Goal: Task Accomplishment & Management: Complete application form

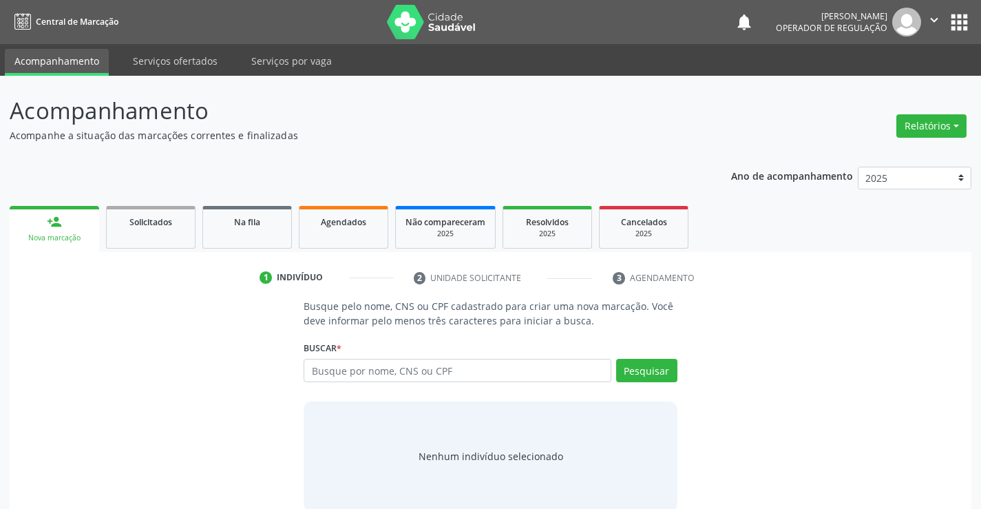
click at [366, 371] on input "text" at bounding box center [457, 370] width 307 height 23
type input "7078036803646110117"
click at [634, 375] on button "Pesquisar" at bounding box center [646, 370] width 61 height 23
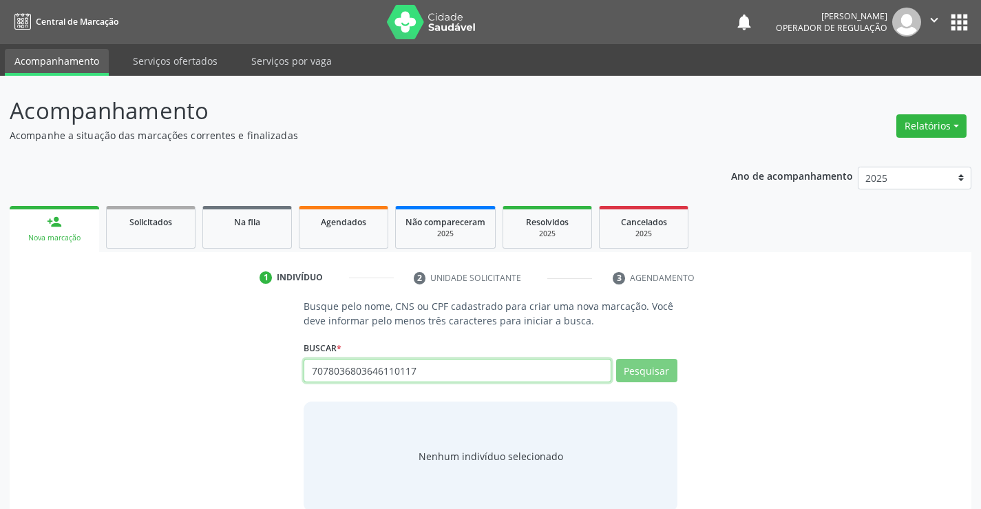
click at [417, 370] on input "7078036803646110117" at bounding box center [457, 370] width 307 height 23
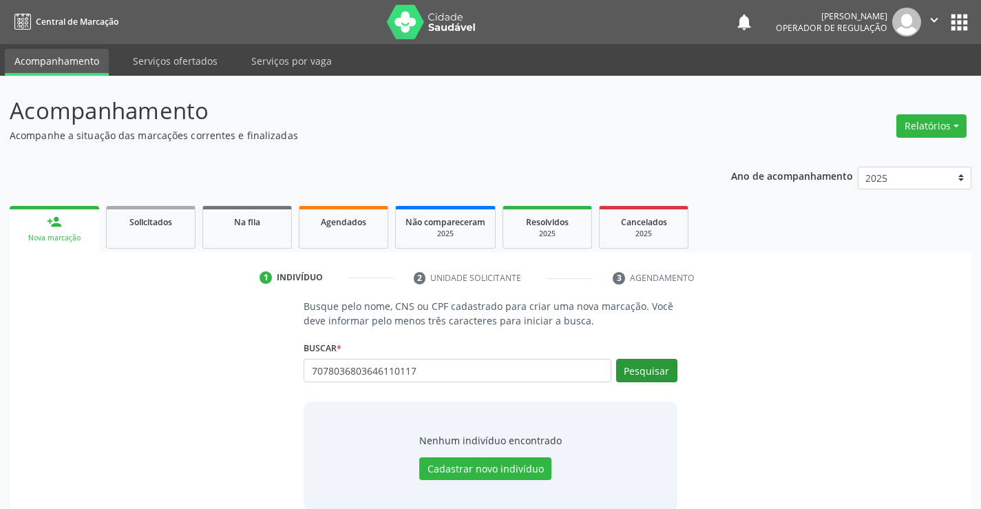
type input "7078036803646110117"
click at [642, 369] on button "Pesquisar" at bounding box center [646, 370] width 61 height 23
type input "7078036803646110117"
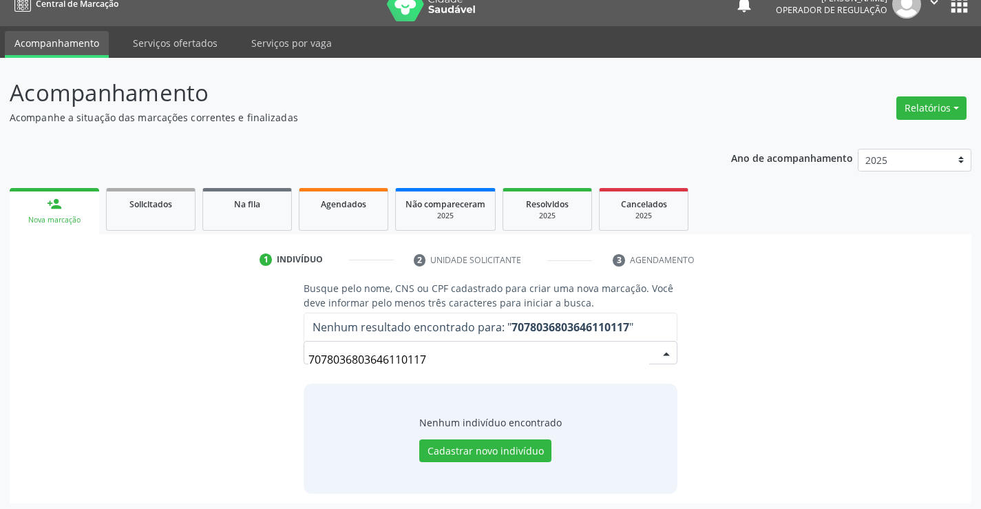
scroll to position [22, 0]
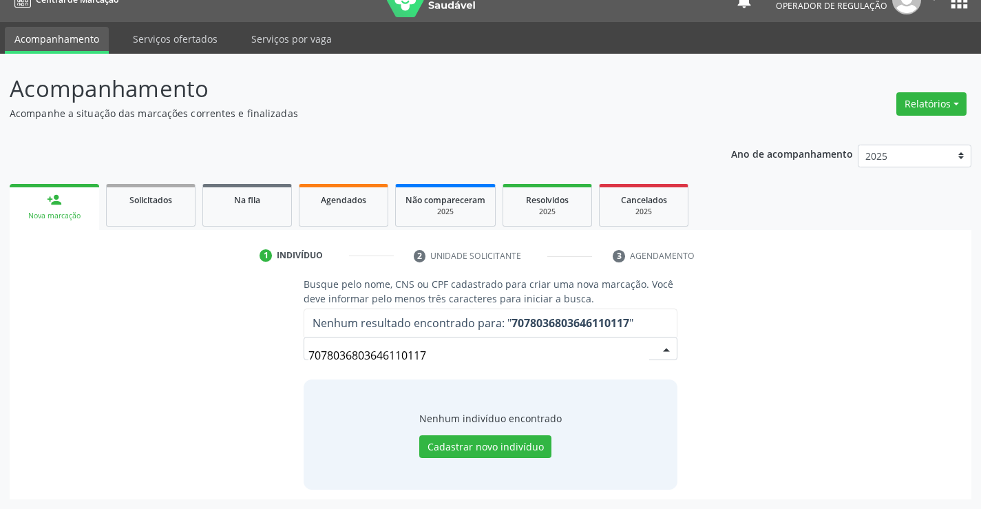
click at [462, 352] on input "7078036803646110117" at bounding box center [478, 355] width 340 height 28
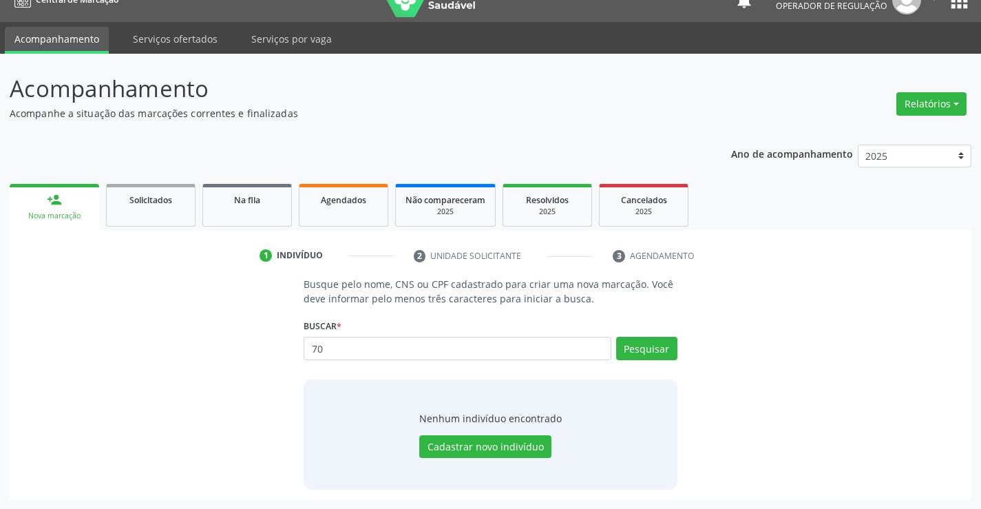
type input "7"
type input "707803646110117"
click at [641, 343] on button "Pesquisar" at bounding box center [646, 348] width 61 height 23
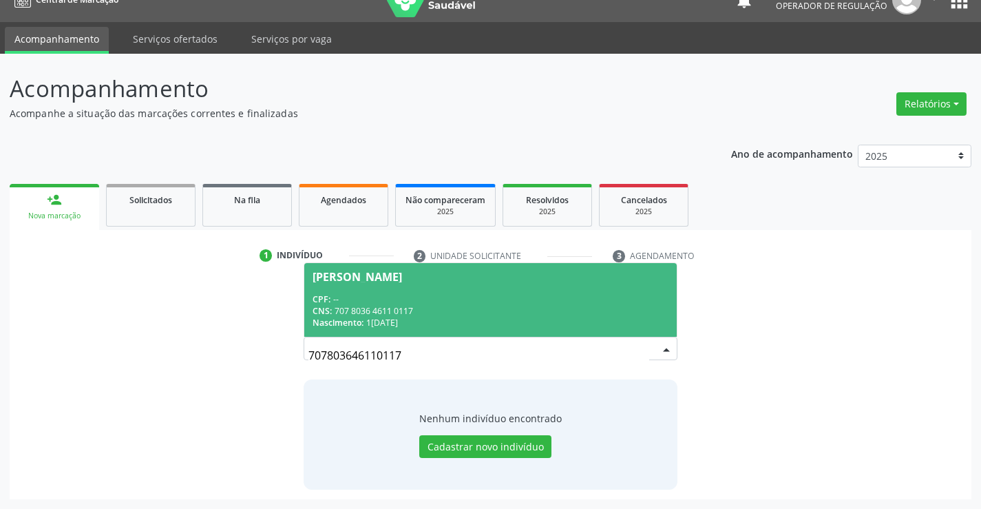
click at [371, 278] on div "[PERSON_NAME]" at bounding box center [357, 276] width 89 height 11
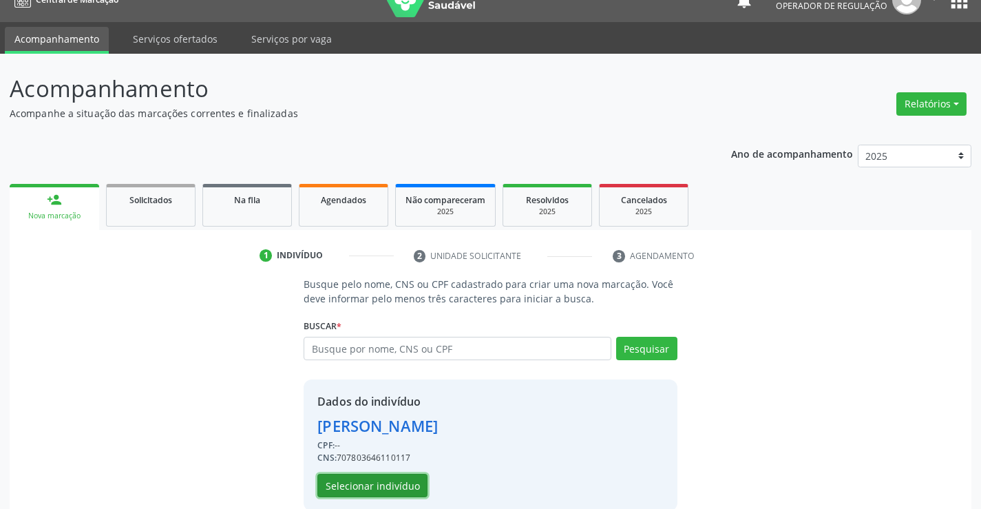
click at [370, 480] on button "Selecionar indivíduo" at bounding box center [372, 485] width 110 height 23
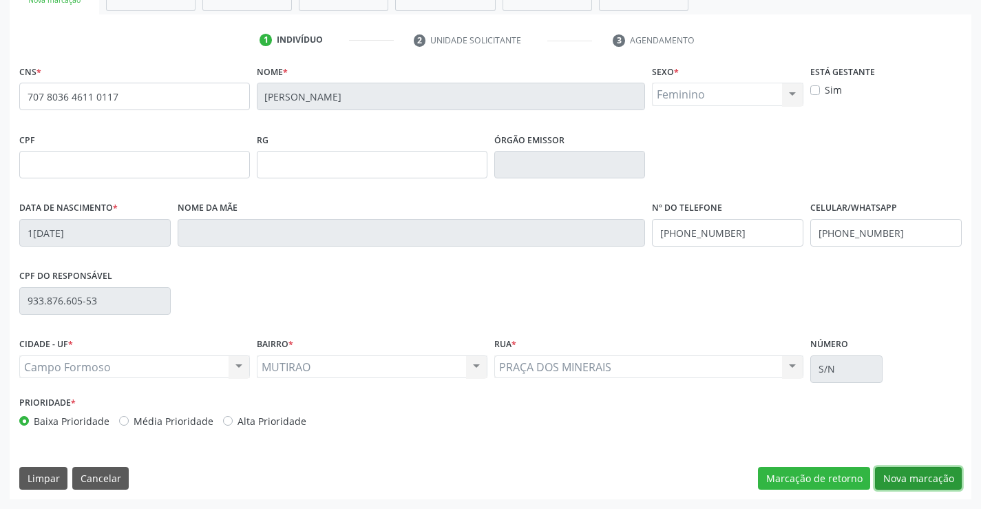
click at [920, 472] on button "Nova marcação" at bounding box center [918, 478] width 87 height 23
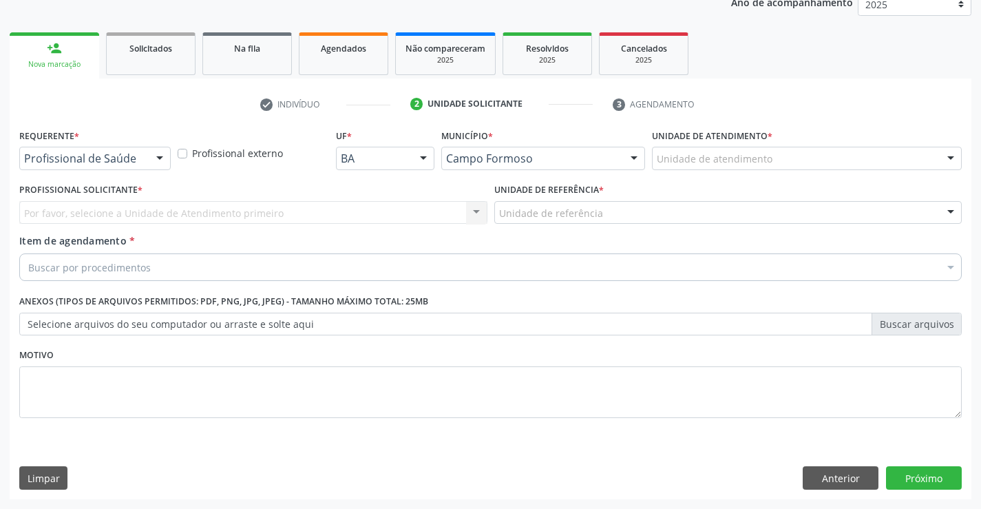
scroll to position [173, 0]
click at [920, 472] on button "Próximo" at bounding box center [924, 477] width 76 height 23
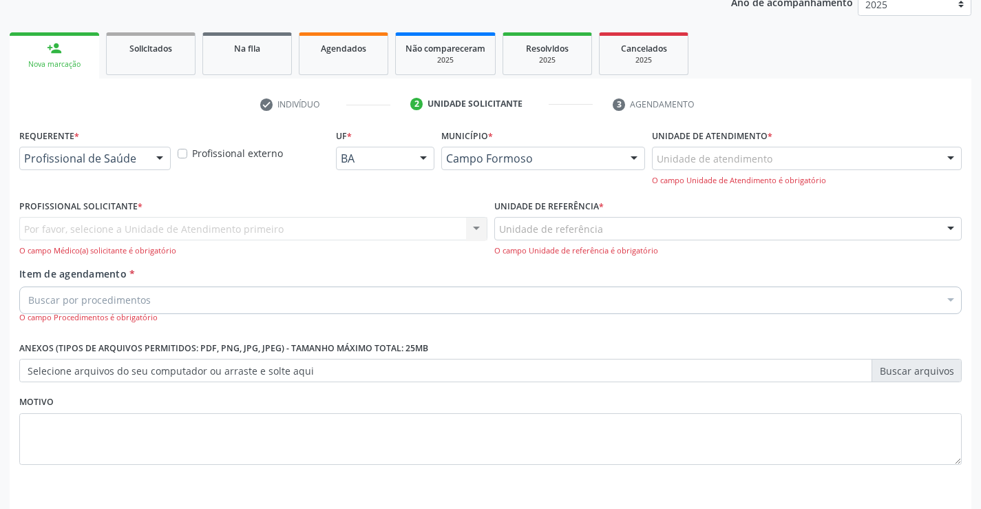
click at [142, 155] on div "Profissional de Saúde" at bounding box center [94, 158] width 151 height 23
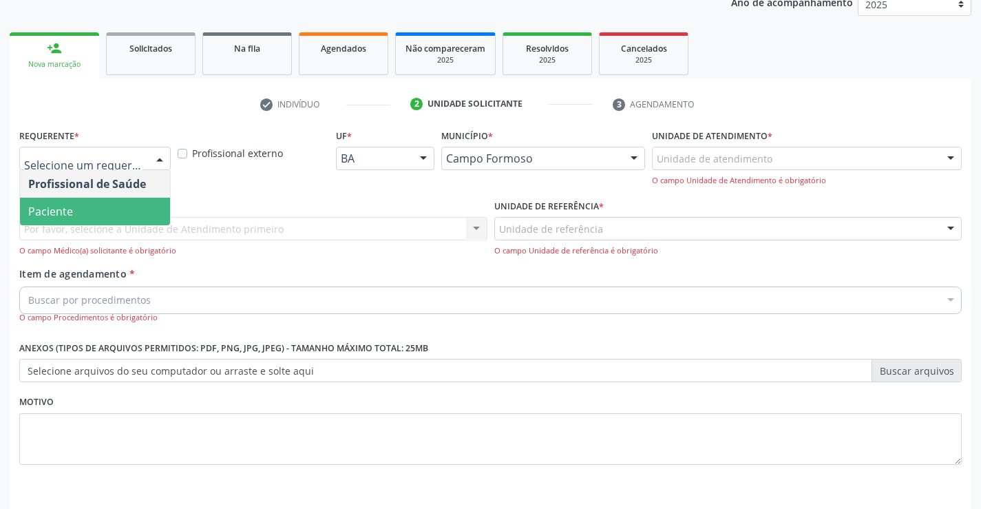
drag, startPoint x: 83, startPoint y: 217, endPoint x: 176, endPoint y: 195, distance: 96.2
click at [85, 217] on span "Paciente" at bounding box center [95, 212] width 150 height 28
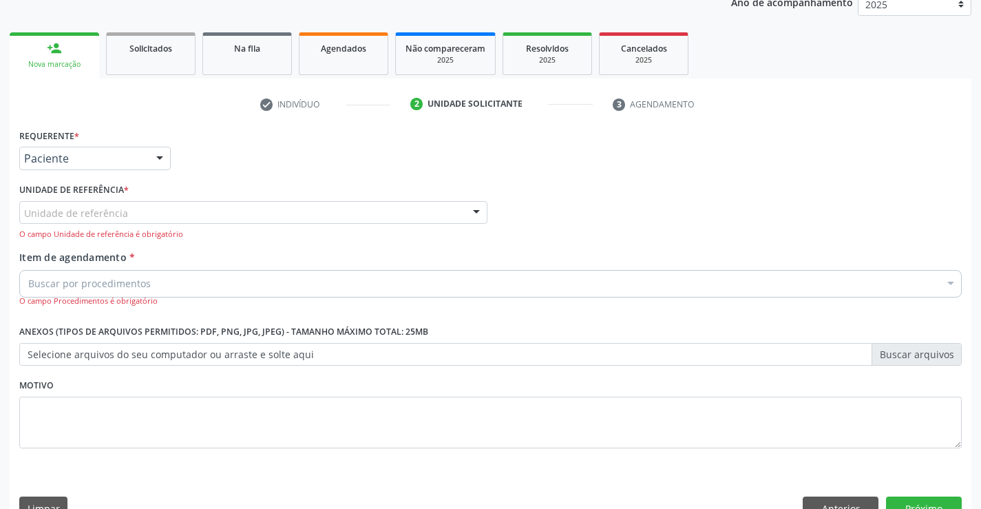
click at [204, 212] on div "Unidade de referência" at bounding box center [253, 212] width 468 height 23
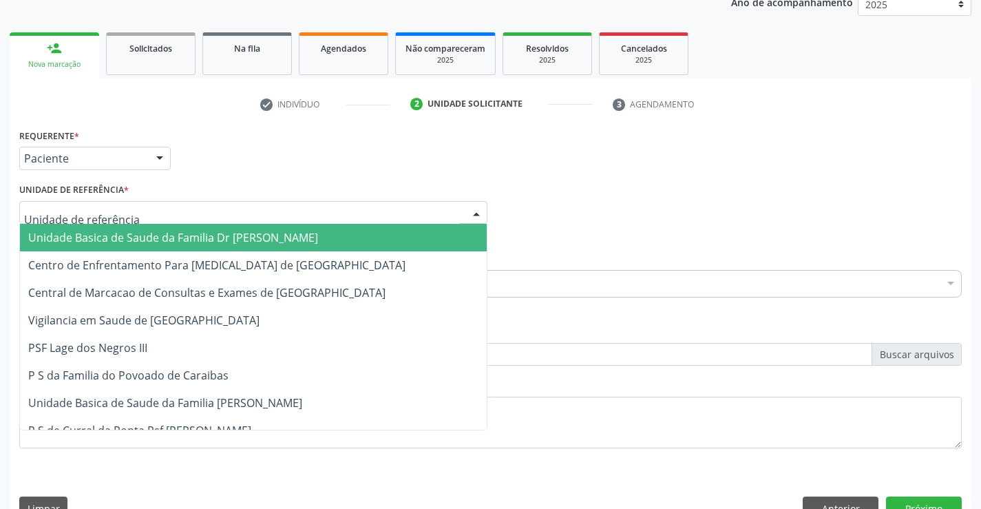
click at [125, 242] on span "Unidade Basica de Saude da Familia Dr [PERSON_NAME]" at bounding box center [173, 237] width 290 height 15
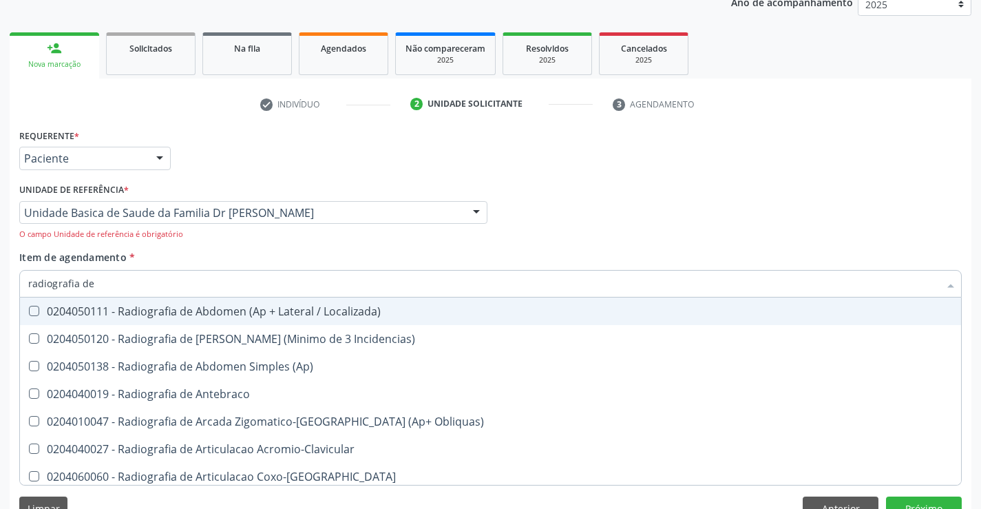
type input "radiografia de j"
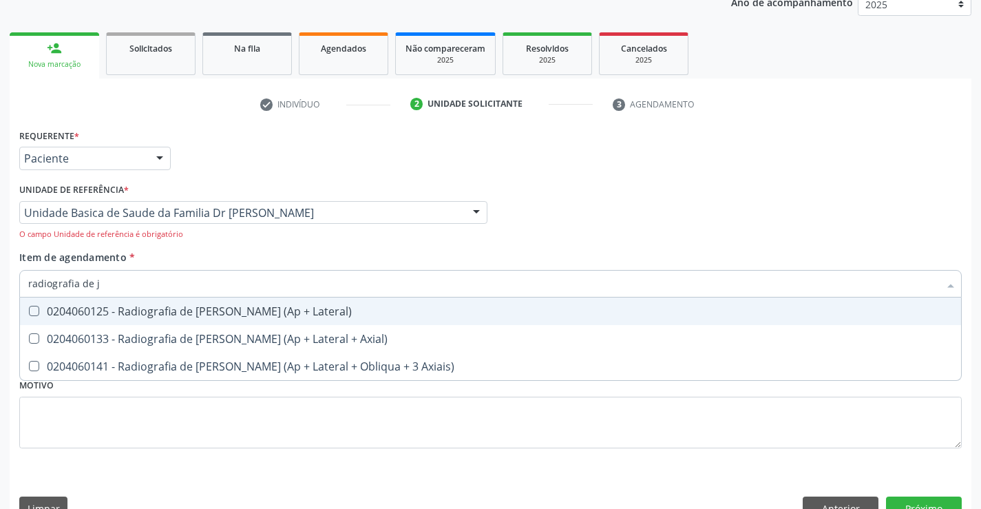
drag, startPoint x: 169, startPoint y: 310, endPoint x: 235, endPoint y: 297, distance: 66.7
click at [170, 310] on div "0204060125 - Radiografia de [PERSON_NAME] (Ap + Lateral)" at bounding box center [490, 311] width 924 height 11
checkbox Lateral\) "true"
type input "radiografia de j"
click at [167, 254] on div "Item de agendamento * radiografia de [PERSON_NAME] seleção 0204060125 - Radiogr…" at bounding box center [490, 278] width 942 height 57
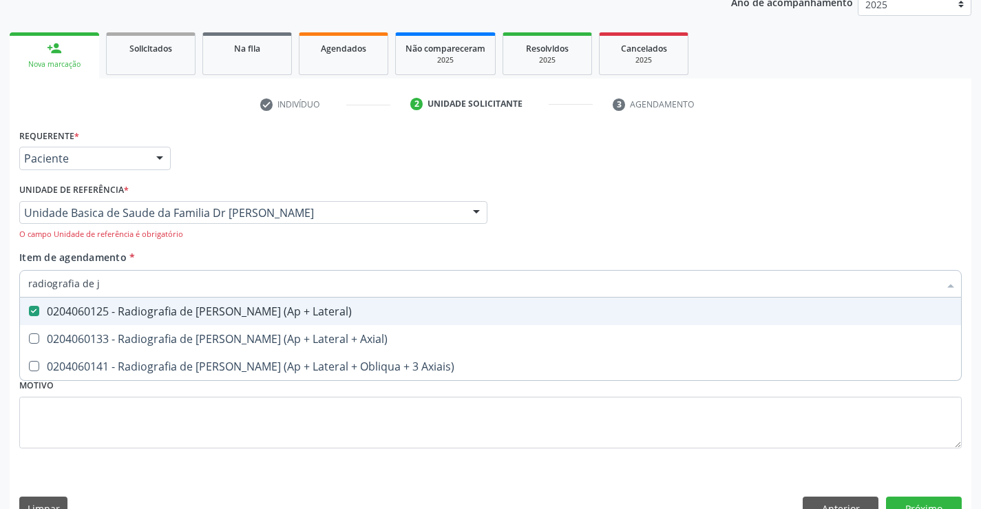
checkbox Axial\) "true"
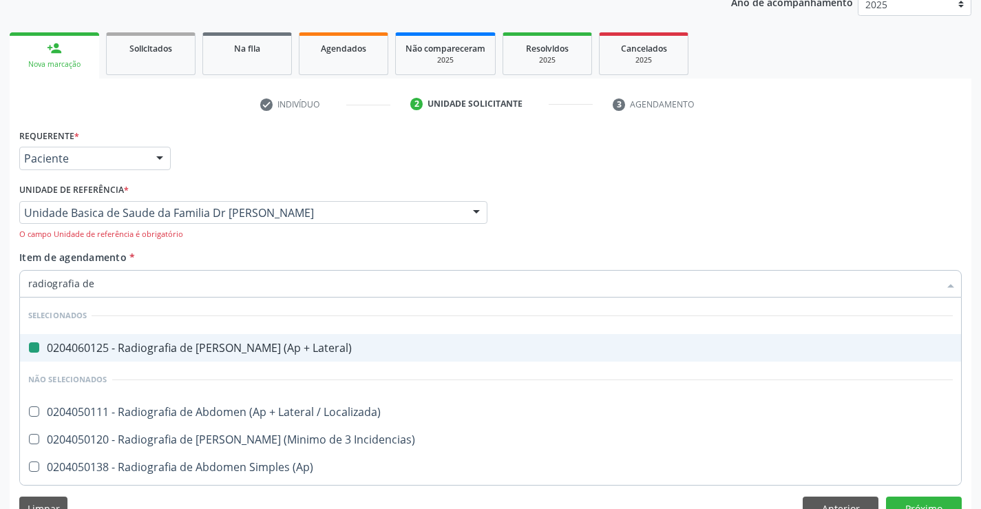
type input "radiografia de b"
checkbox Lateral\) "false"
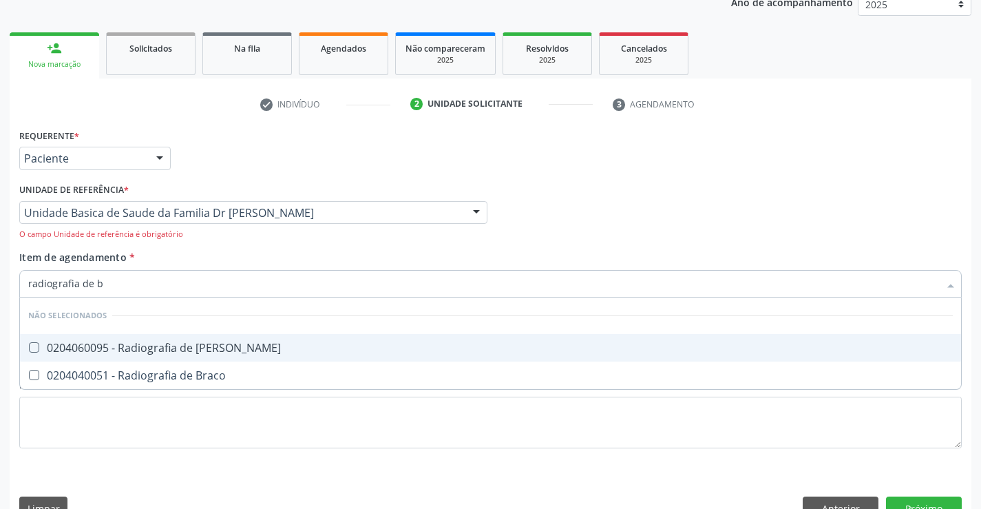
type input "radiografia de ba"
click at [159, 345] on div "0204060095 - Radiografia de [PERSON_NAME]" at bounding box center [490, 347] width 924 height 11
checkbox Bacia "true"
drag, startPoint x: 271, startPoint y: 260, endPoint x: 931, endPoint y: 485, distance: 697.5
click at [288, 266] on div "Item de agendamento * radiografia de ba Desfazer seleção Não selecionados 02040…" at bounding box center [490, 278] width 942 height 57
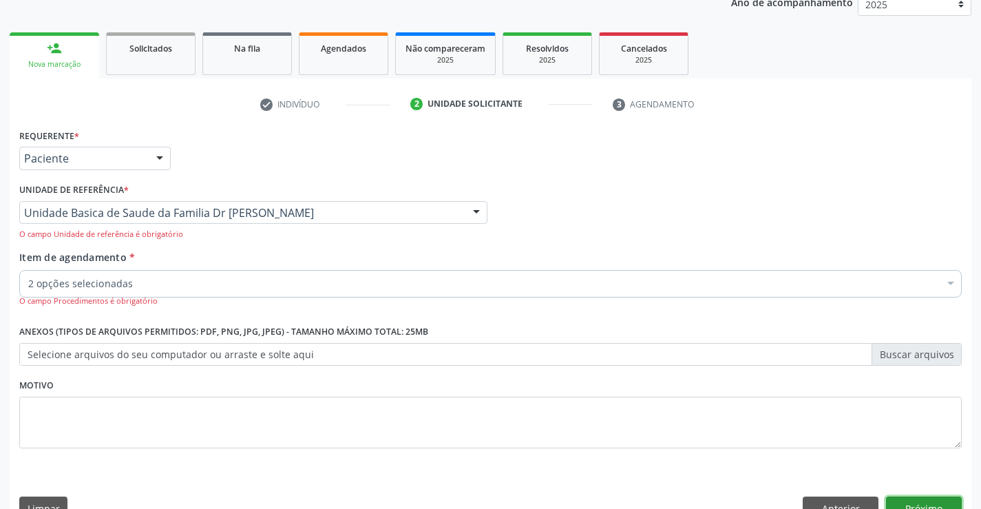
click at [912, 501] on button "Próximo" at bounding box center [924, 507] width 76 height 23
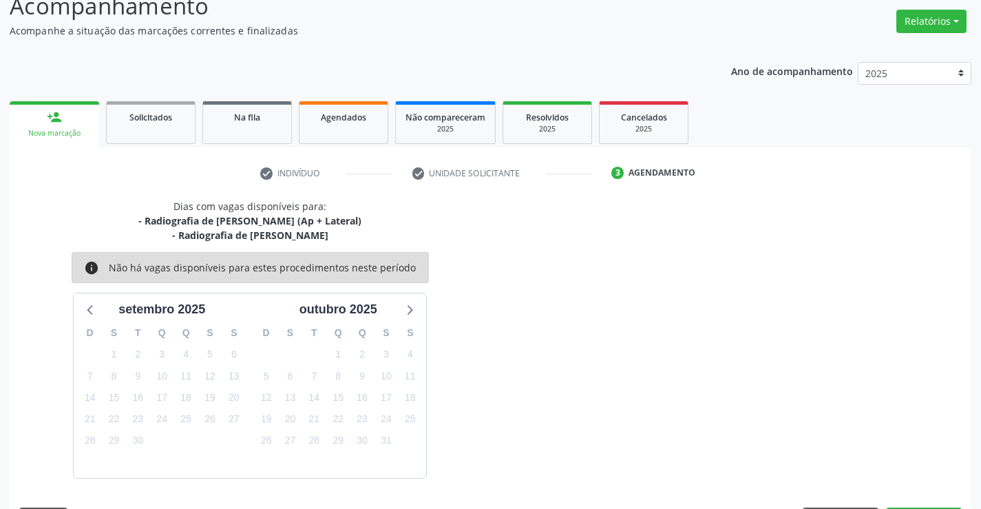
scroll to position [145, 0]
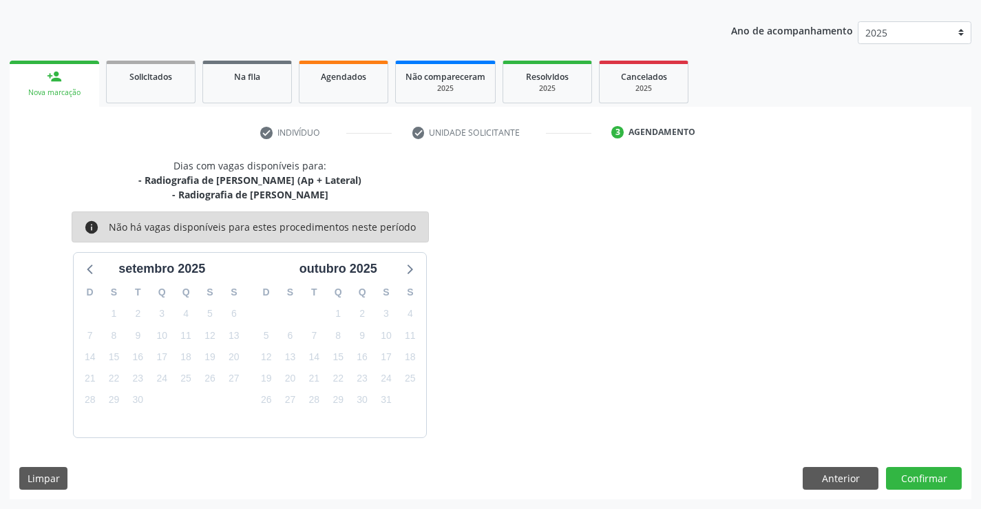
click at [912, 500] on div "Acompanhamento Acompanhe a situação das marcações correntes e finalizadas Relat…" at bounding box center [490, 219] width 981 height 578
click at [911, 478] on button "Confirmar" at bounding box center [924, 478] width 76 height 23
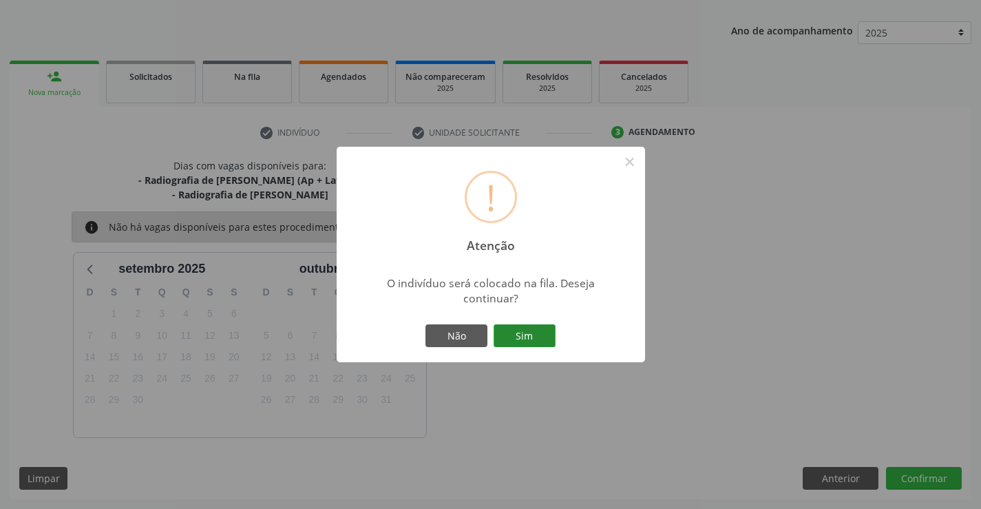
click at [535, 335] on button "Sim" at bounding box center [525, 335] width 62 height 23
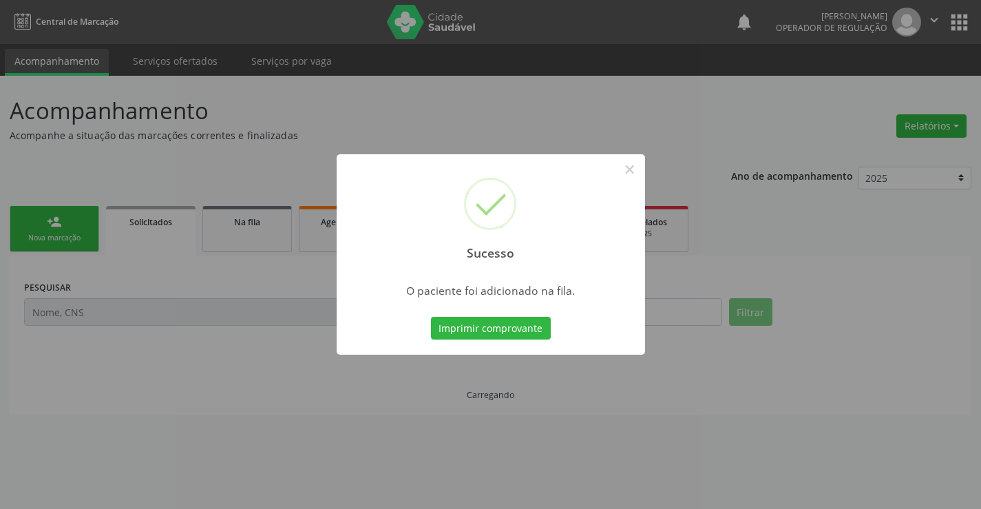
scroll to position [0, 0]
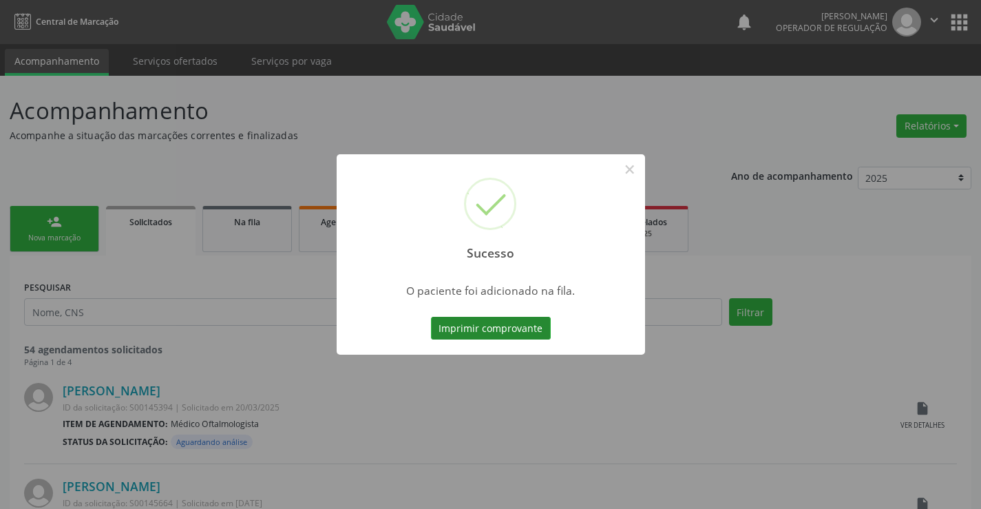
click at [500, 329] on button "Imprimir comprovante" at bounding box center [491, 328] width 120 height 23
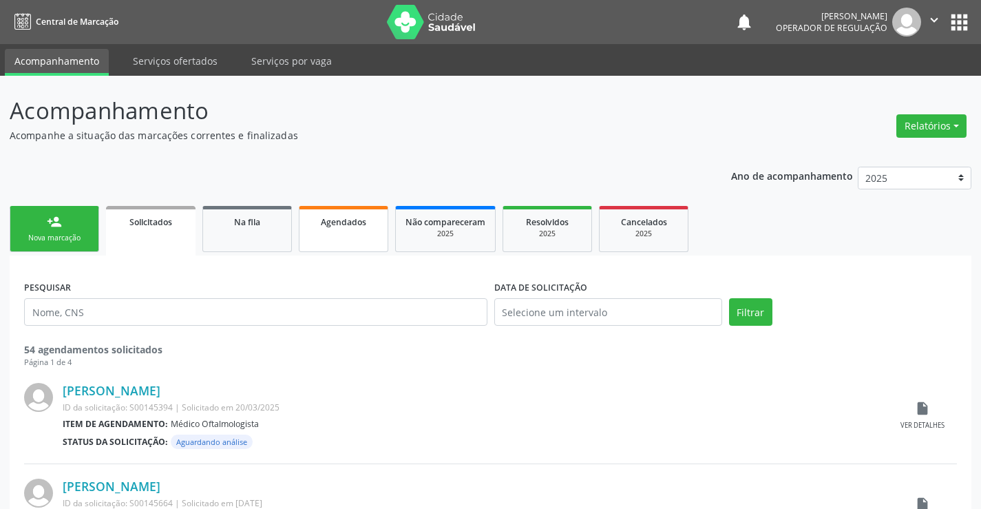
click at [346, 235] on link "Agendados" at bounding box center [343, 229] width 89 height 46
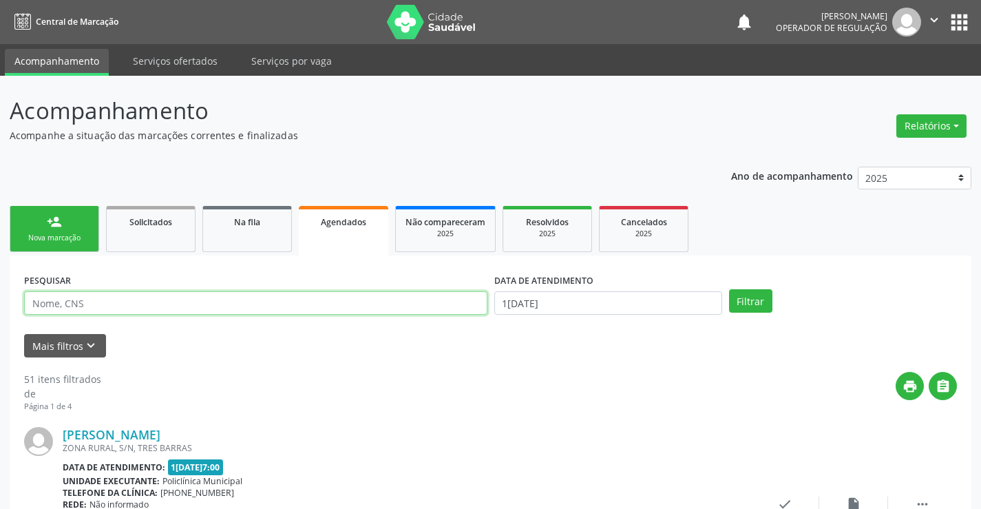
click at [109, 303] on input "text" at bounding box center [255, 302] width 463 height 23
type input "[PERSON_NAME]"
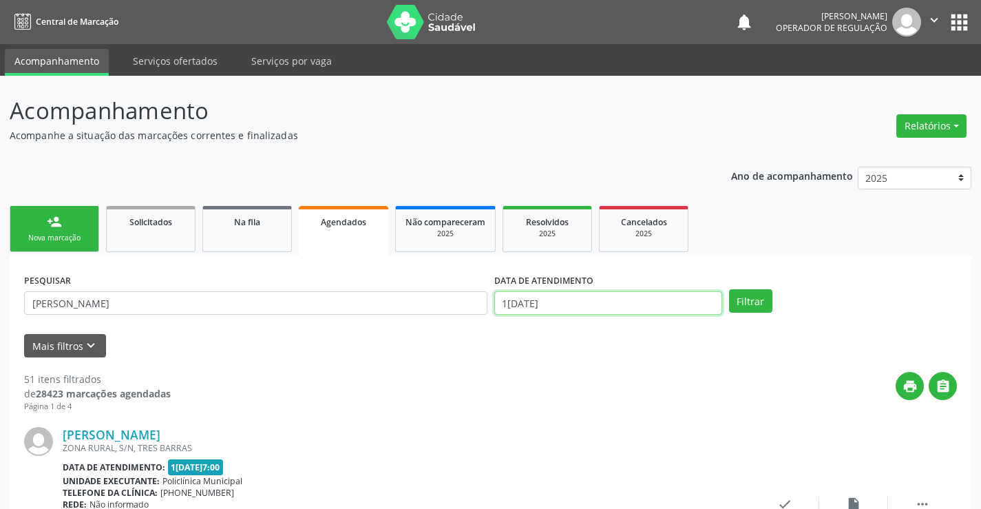
click at [682, 291] on input "1[DATE]" at bounding box center [608, 302] width 228 height 23
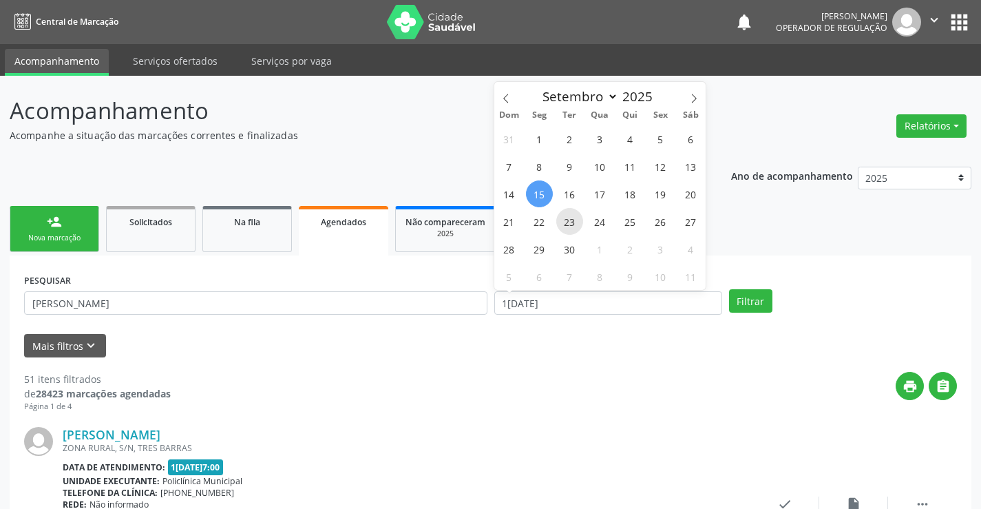
click at [571, 222] on span "23" at bounding box center [569, 221] width 27 height 27
type input "23/09/2025"
click at [571, 222] on span "23" at bounding box center [569, 221] width 27 height 27
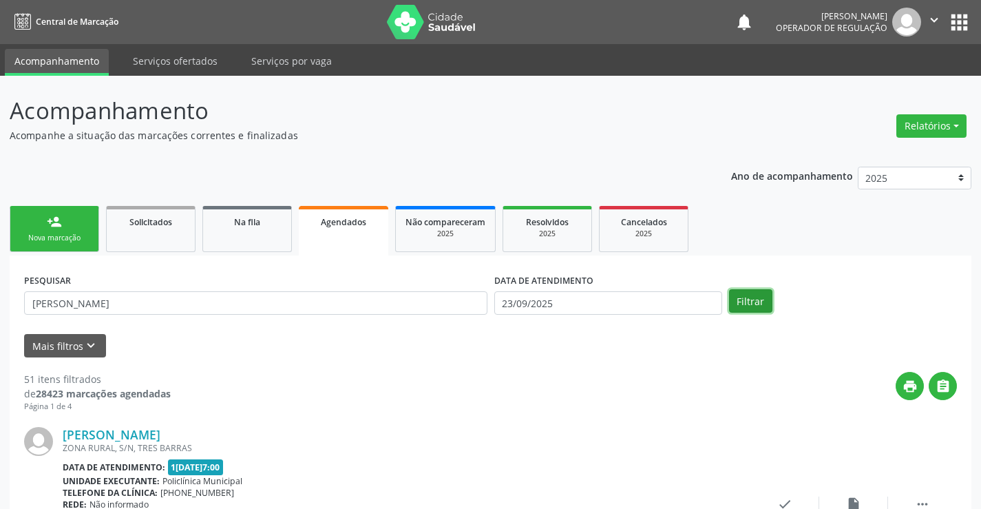
click at [750, 303] on button "Filtrar" at bounding box center [750, 300] width 43 height 23
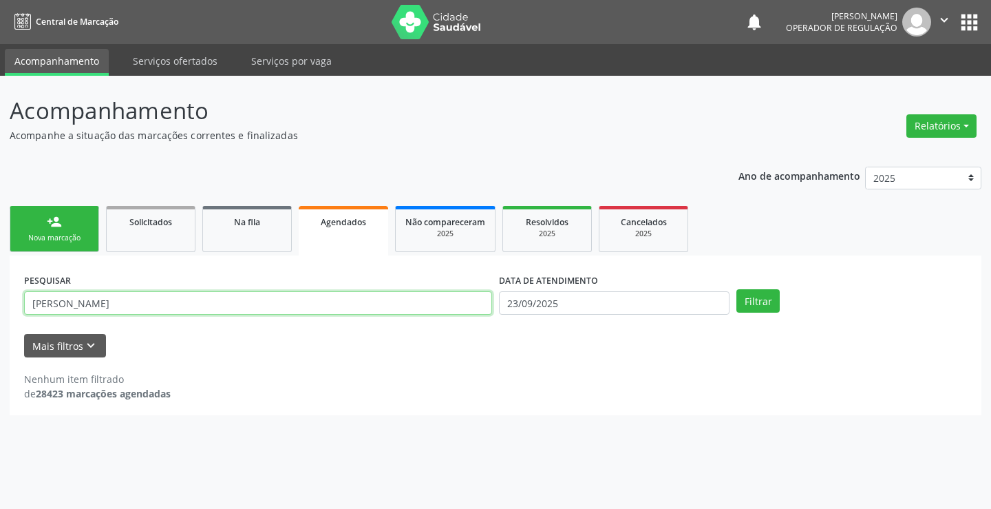
click at [205, 306] on input "[PERSON_NAME]" at bounding box center [258, 302] width 468 height 23
type input "l"
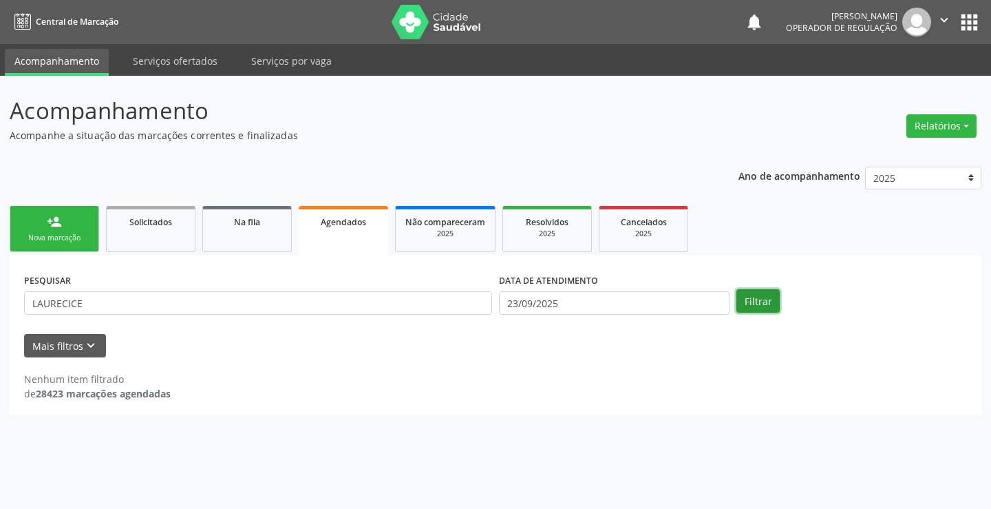
click at [754, 297] on button "Filtrar" at bounding box center [758, 300] width 43 height 23
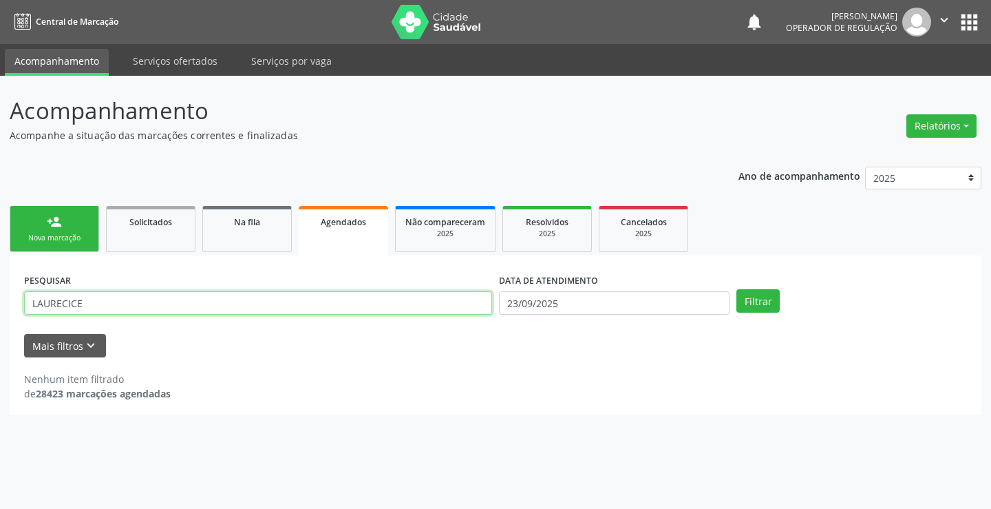
click at [252, 303] on input "LAURECICE" at bounding box center [258, 302] width 468 height 23
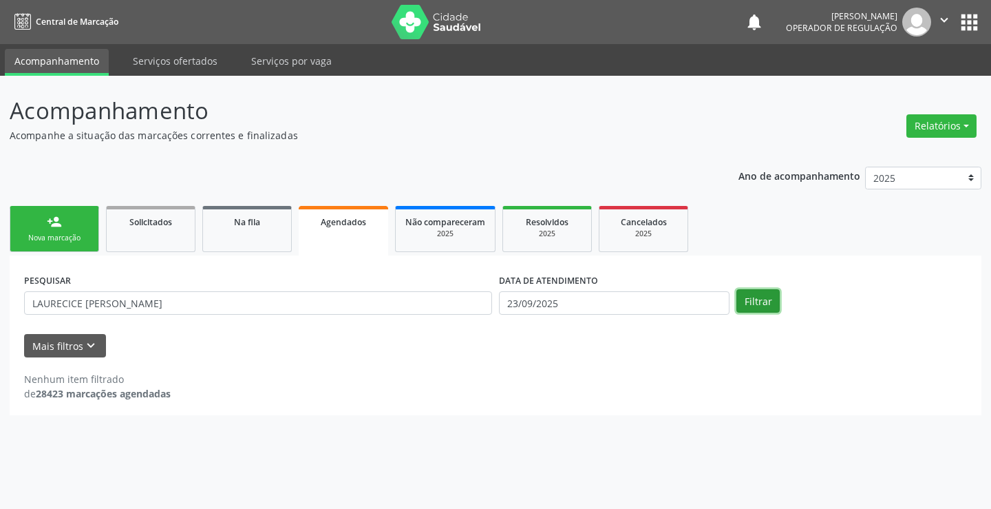
click at [759, 301] on button "Filtrar" at bounding box center [758, 300] width 43 height 23
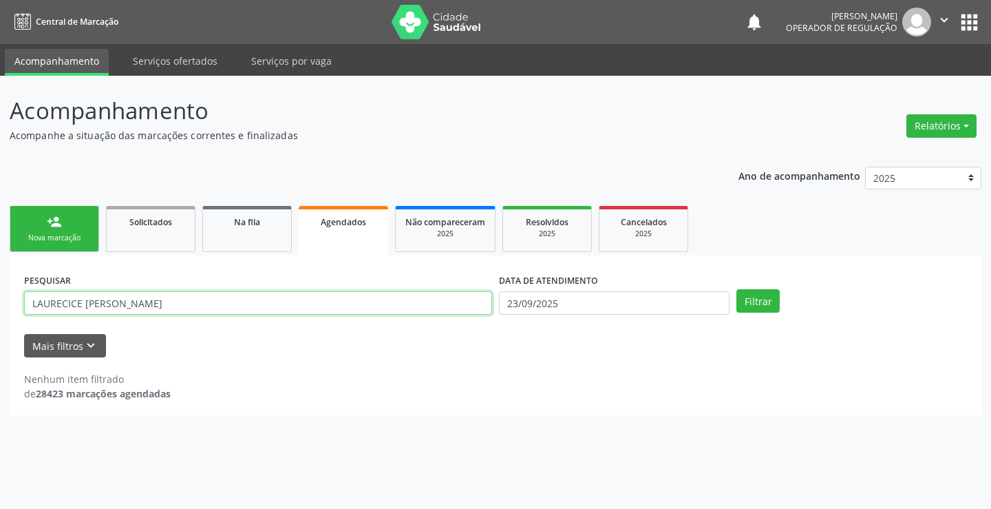
click at [65, 304] on input "LAURECICE [PERSON_NAME]" at bounding box center [258, 302] width 468 height 23
type input "[PERSON_NAME]"
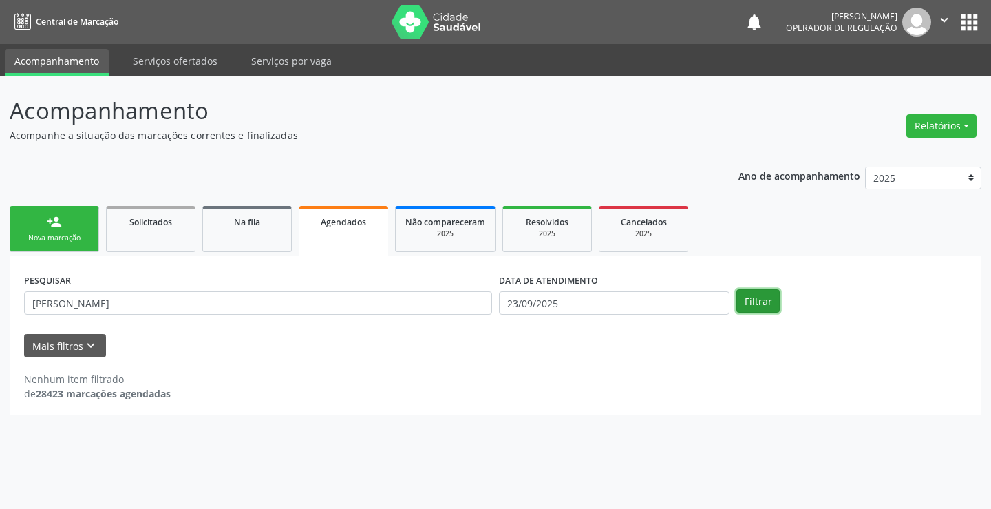
click at [743, 295] on button "Filtrar" at bounding box center [758, 300] width 43 height 23
click at [609, 306] on input "23/09/2025" at bounding box center [614, 302] width 231 height 23
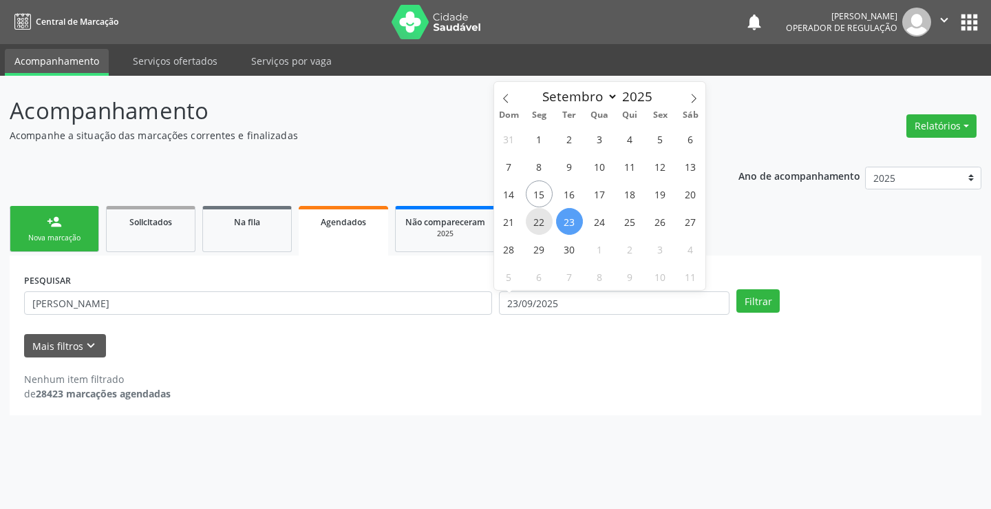
click at [544, 222] on span "22" at bounding box center [539, 221] width 27 height 27
type input "22/09/2025"
click at [543, 222] on span "22" at bounding box center [539, 221] width 27 height 27
click at [542, 224] on span "Resolvidos" at bounding box center [547, 222] width 43 height 12
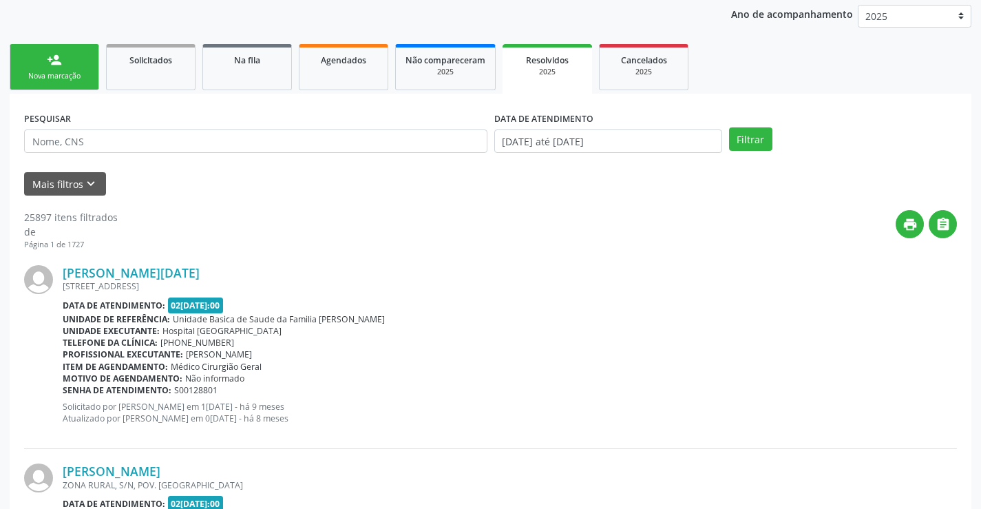
scroll to position [138, 0]
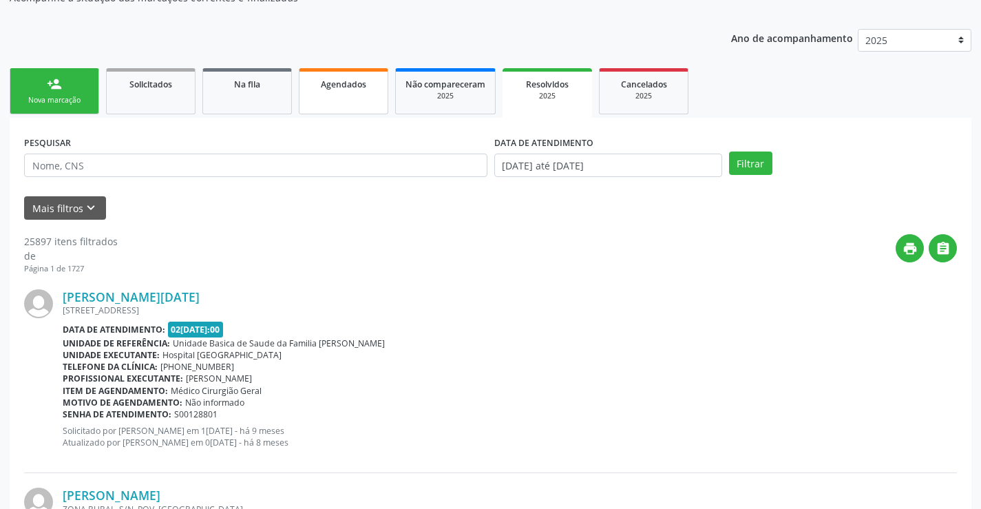
click at [324, 107] on link "Agendados" at bounding box center [343, 91] width 89 height 46
select select "8"
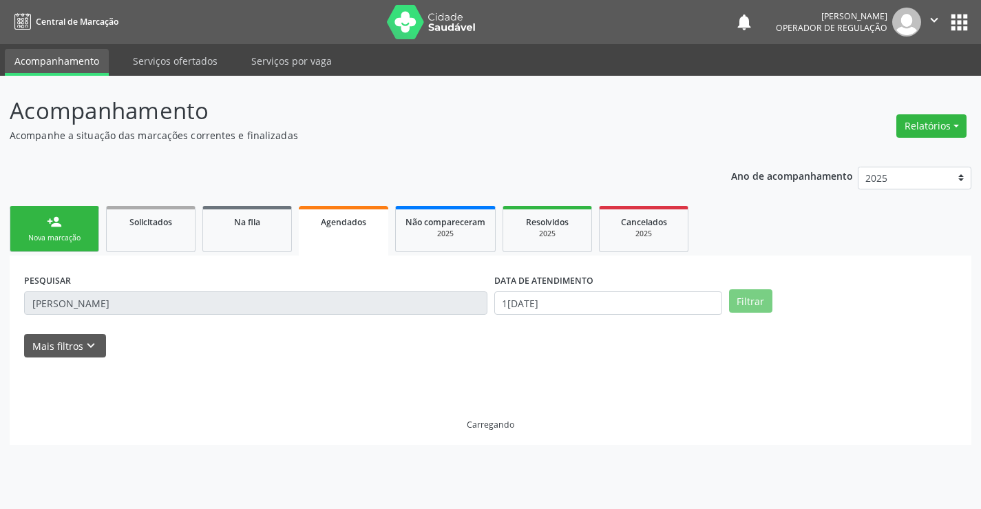
scroll to position [0, 0]
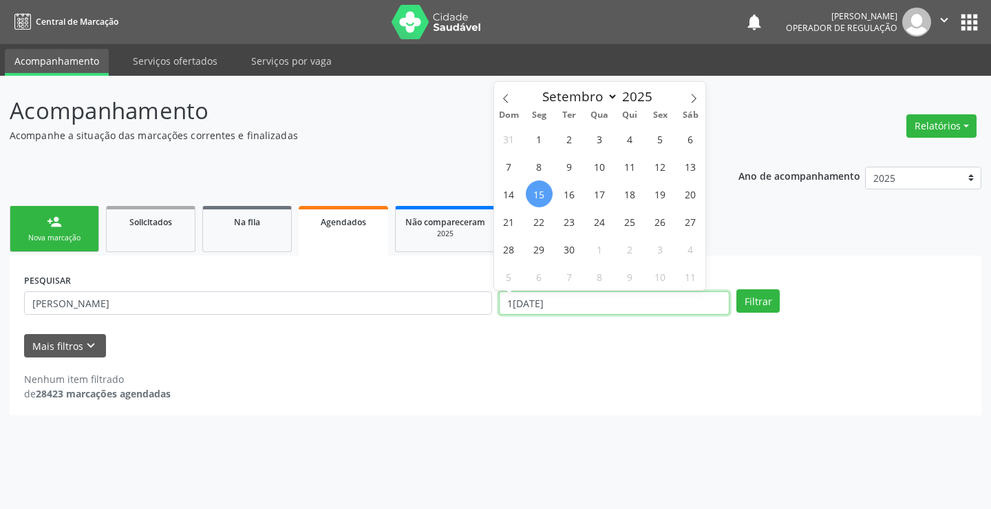
click at [667, 304] on input "1[DATE]" at bounding box center [614, 302] width 231 height 23
click at [544, 224] on span "22" at bounding box center [539, 221] width 27 height 27
type input "22/09/2025"
click at [544, 224] on span "22" at bounding box center [539, 221] width 27 height 27
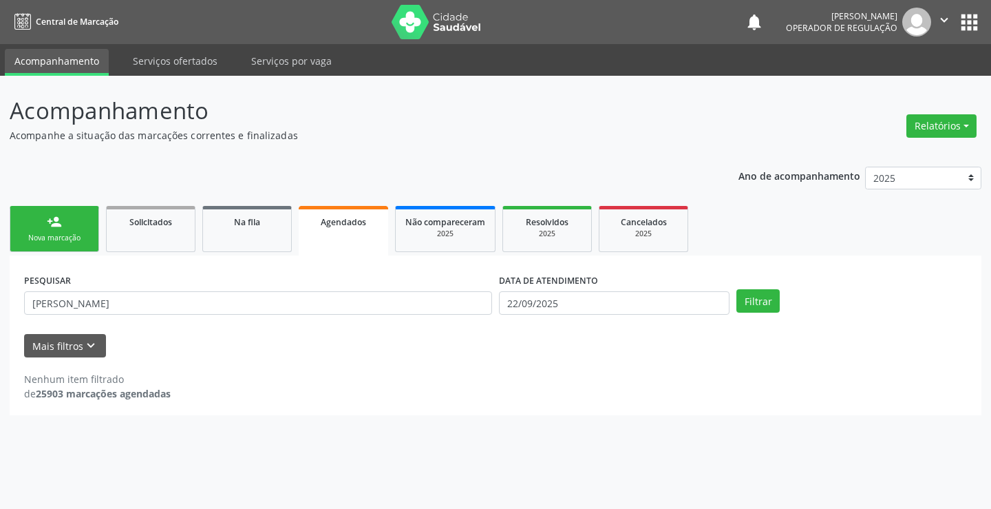
click at [544, 224] on span "Resolvidos" at bounding box center [547, 222] width 43 height 12
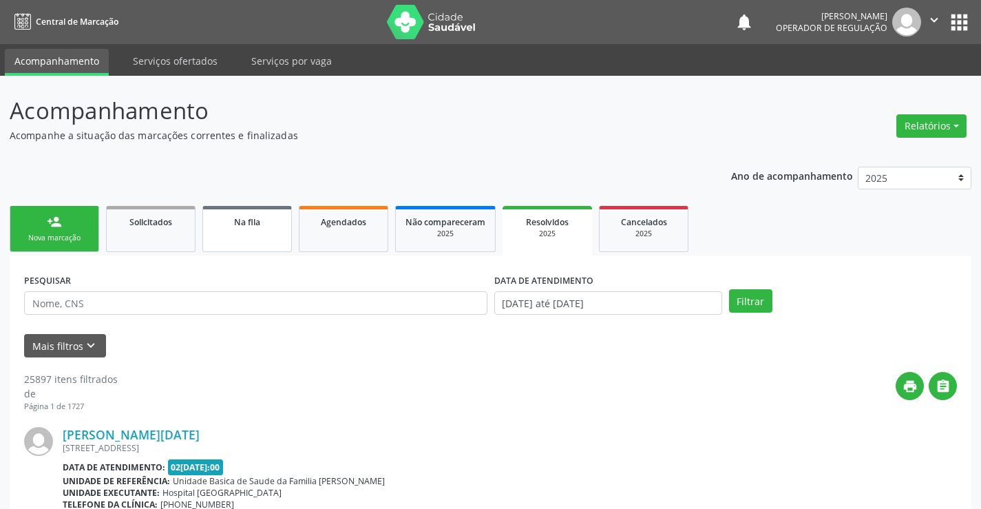
drag, startPoint x: 264, startPoint y: 251, endPoint x: 256, endPoint y: 233, distance: 20.1
click at [263, 251] on link "Na fila" at bounding box center [246, 229] width 89 height 46
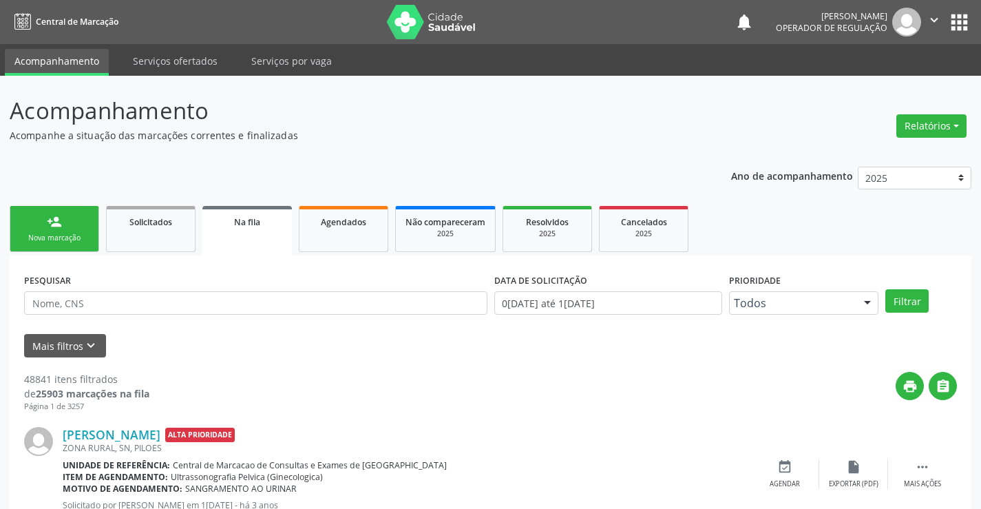
click at [65, 229] on link "person_add Nova marcação" at bounding box center [54, 229] width 89 height 46
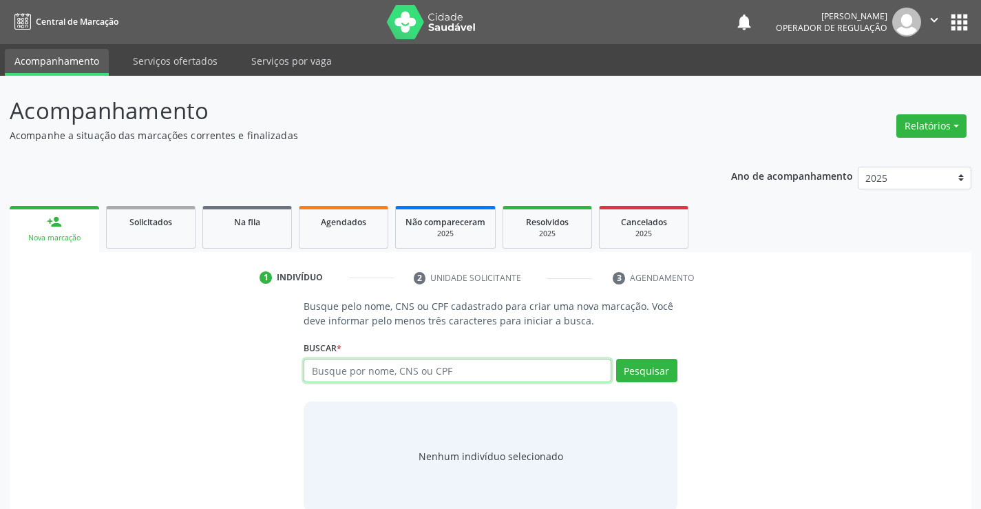
drag, startPoint x: 370, startPoint y: 375, endPoint x: 373, endPoint y: 365, distance: 10.9
click at [370, 374] on input "text" at bounding box center [457, 370] width 307 height 23
type input "700007911386506"
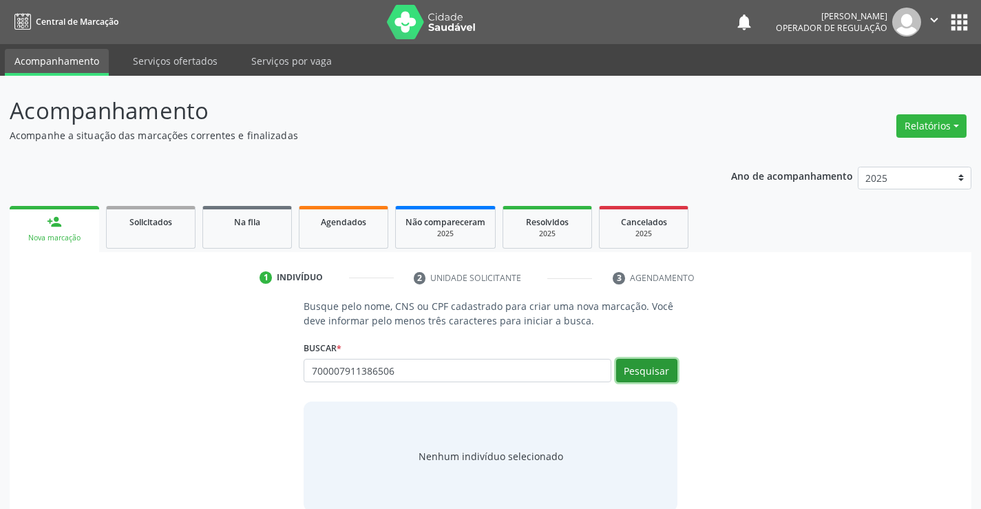
click at [650, 368] on button "Pesquisar" at bounding box center [646, 370] width 61 height 23
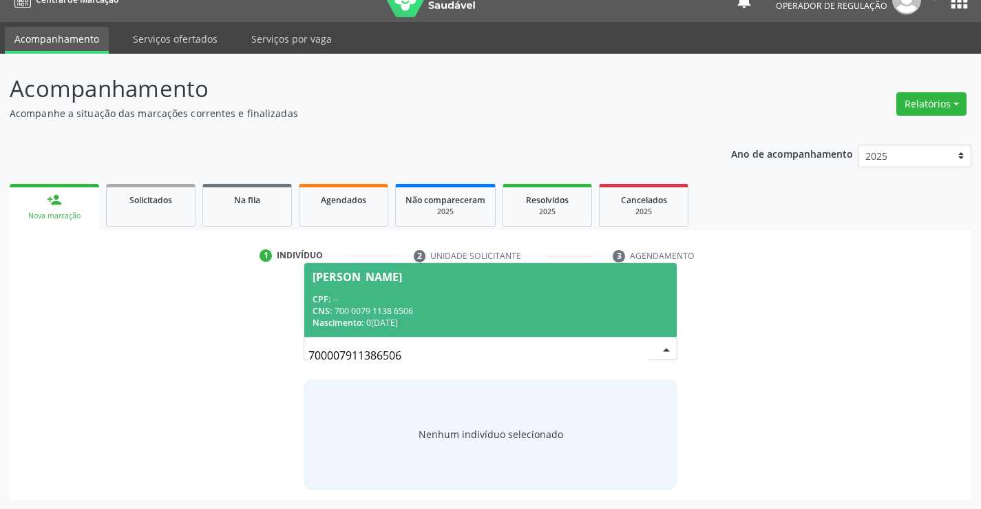
click at [354, 304] on div "CPF: --" at bounding box center [490, 299] width 355 height 12
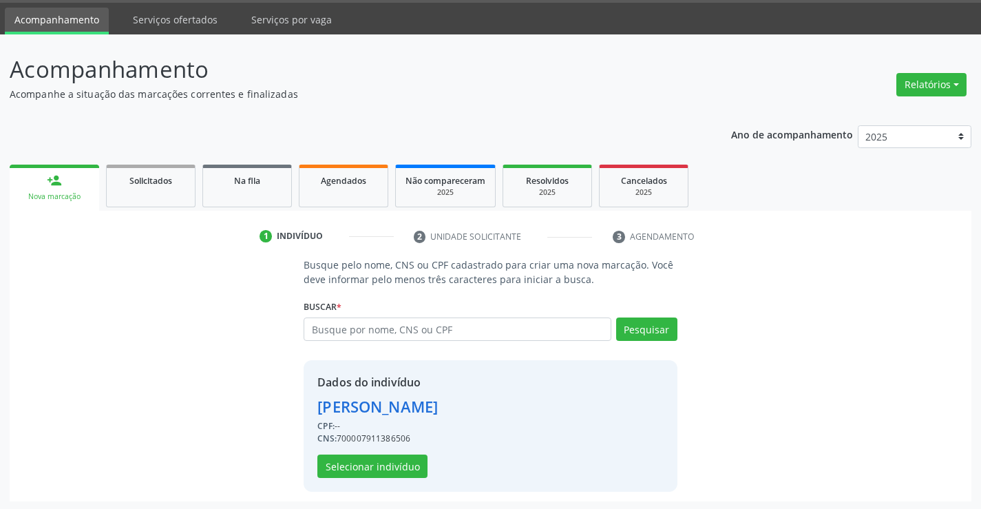
scroll to position [43, 0]
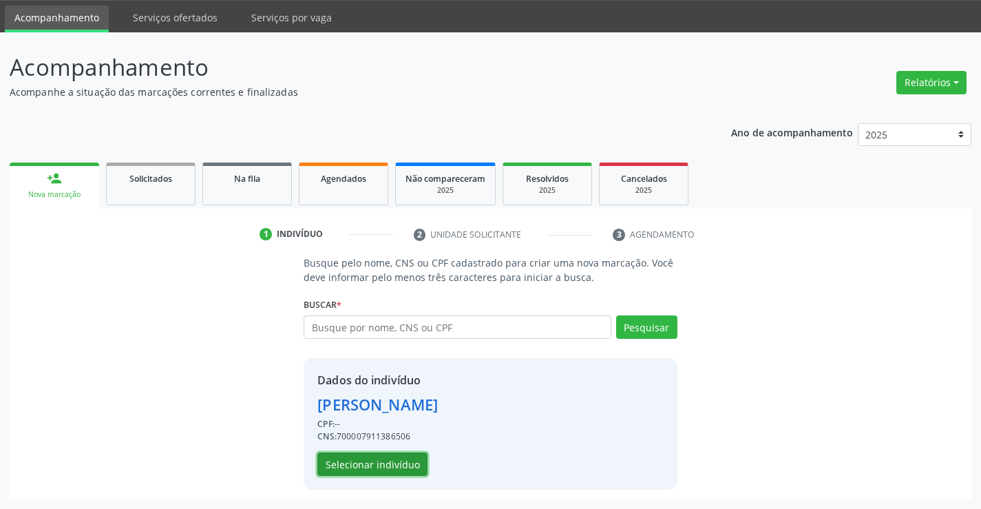
click at [372, 454] on button "Selecionar indivíduo" at bounding box center [372, 463] width 110 height 23
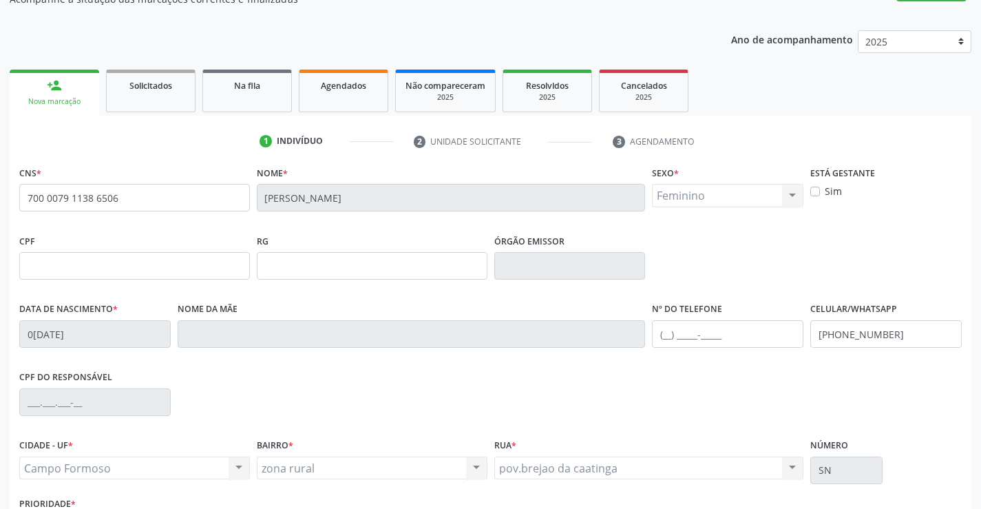
scroll to position [237, 0]
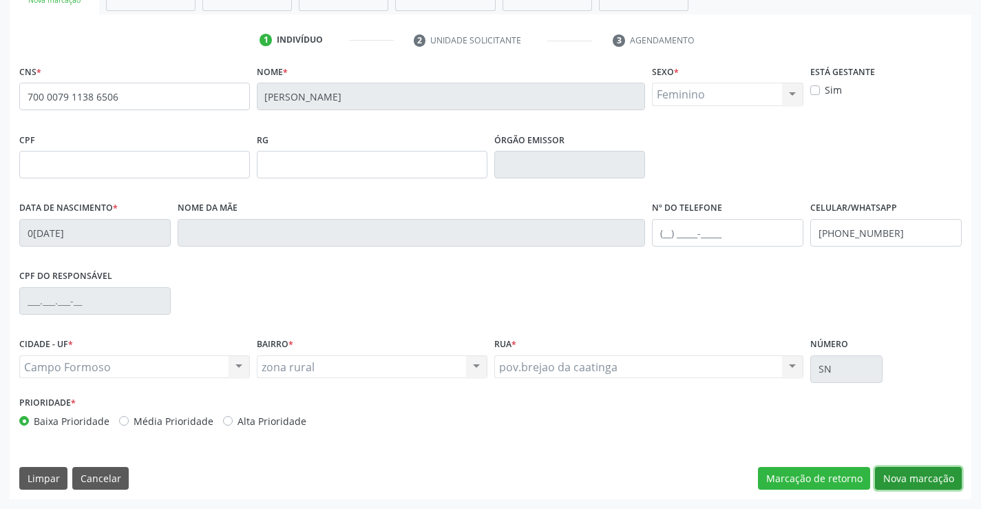
click at [907, 469] on button "Nova marcação" at bounding box center [918, 478] width 87 height 23
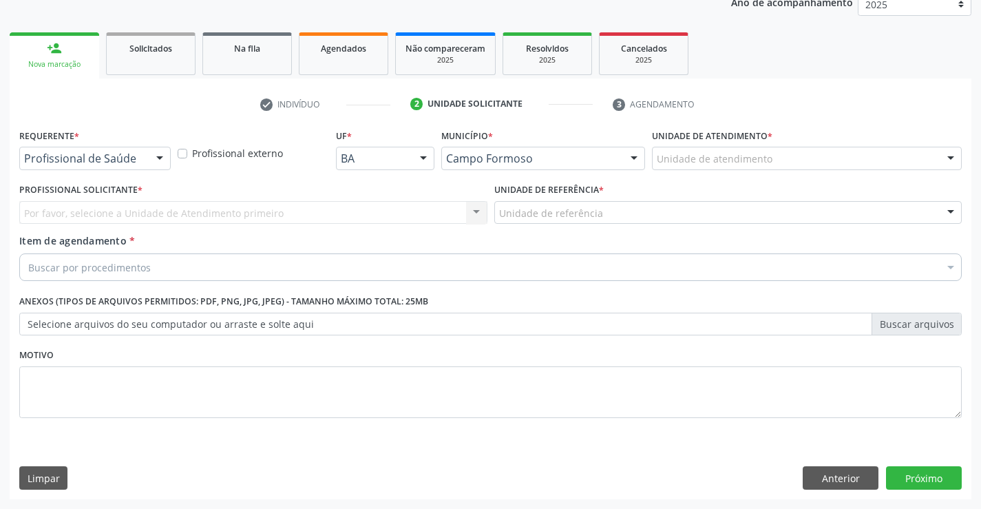
scroll to position [173, 0]
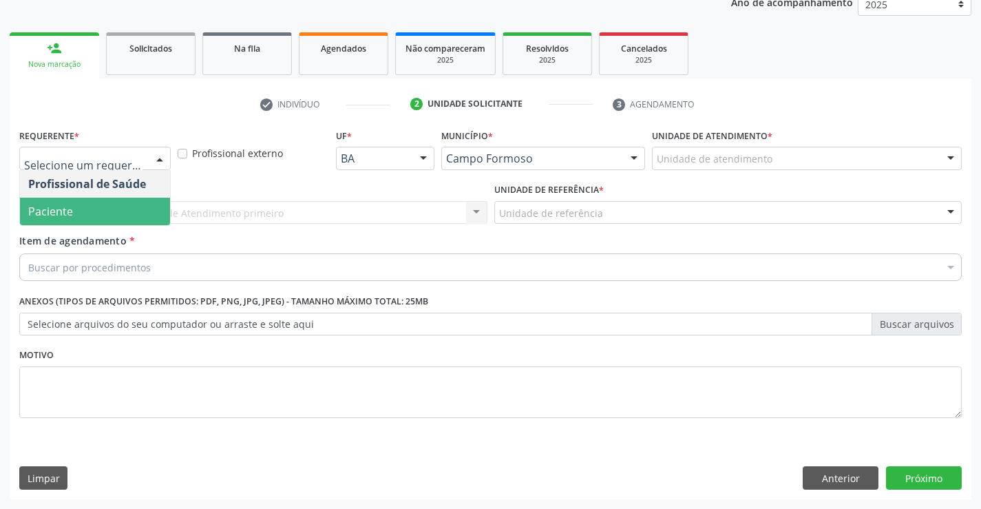
click at [81, 216] on span "Paciente" at bounding box center [95, 212] width 150 height 28
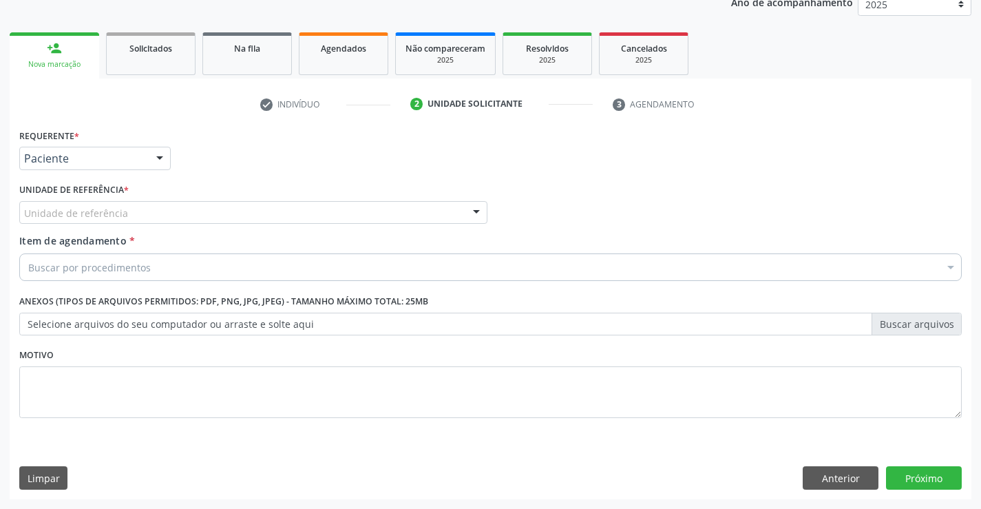
click at [264, 211] on div "Unidade de referência" at bounding box center [253, 212] width 468 height 23
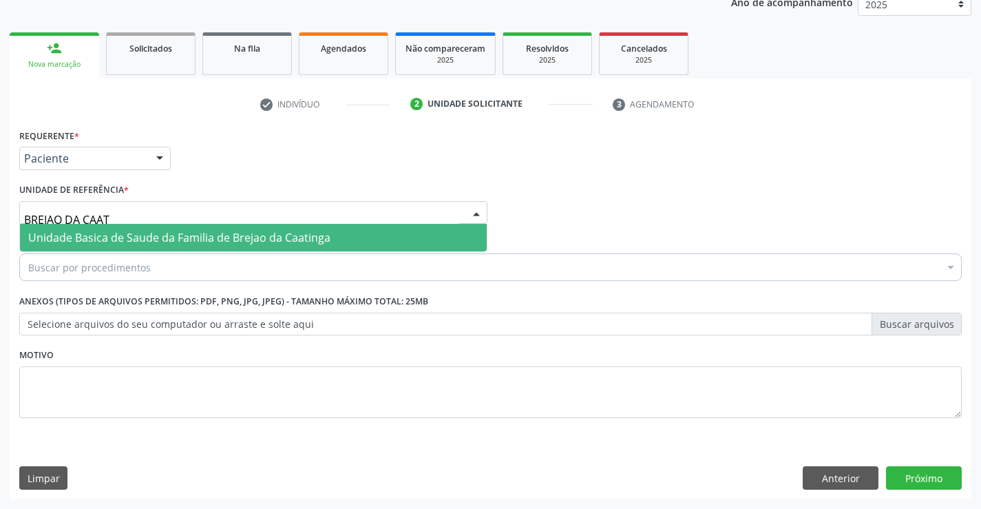
type input "BREJAO DA CAATI"
click at [188, 241] on span "Unidade Basica de Saude da Familia de Brejao da Caatinga" at bounding box center [179, 237] width 302 height 15
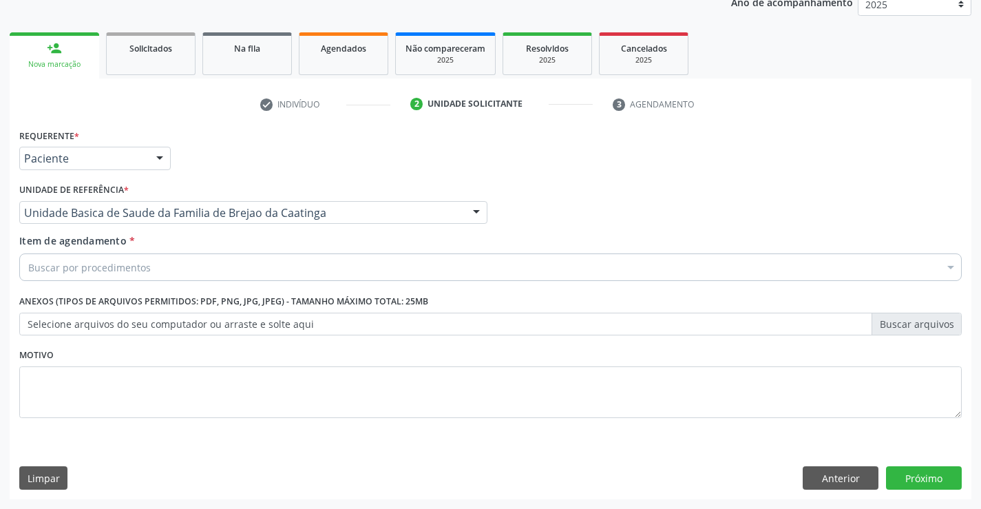
drag, startPoint x: 81, startPoint y: 259, endPoint x: 324, endPoint y: 201, distance: 249.8
click at [96, 256] on div "Buscar por procedimentos" at bounding box center [490, 267] width 942 height 28
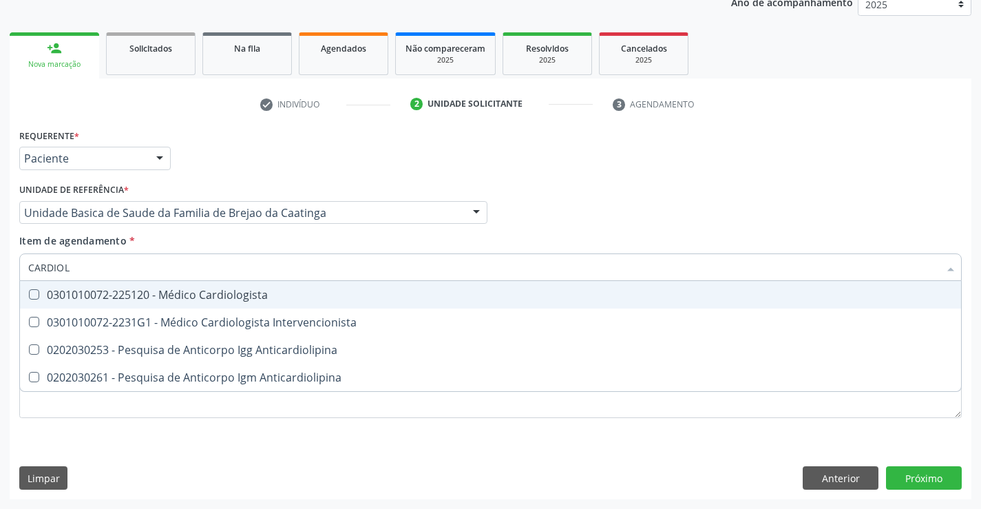
type input "CARDIOLO"
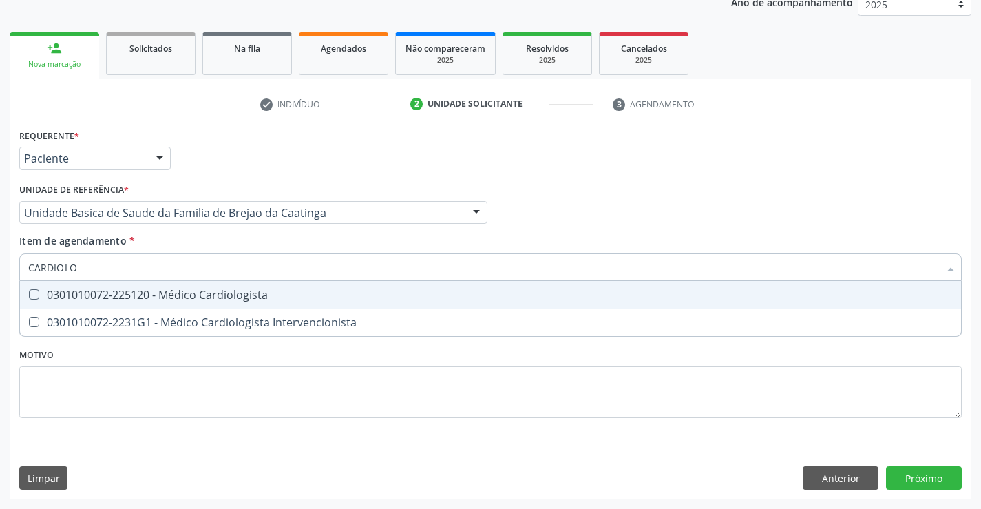
drag, startPoint x: 229, startPoint y: 292, endPoint x: 272, endPoint y: 266, distance: 50.3
click at [231, 291] on div "0301010072-225120 - Médico Cardiologista" at bounding box center [490, 294] width 924 height 11
checkbox Cardiologista "true"
click at [283, 260] on input "CARDIOLO" at bounding box center [483, 267] width 911 height 28
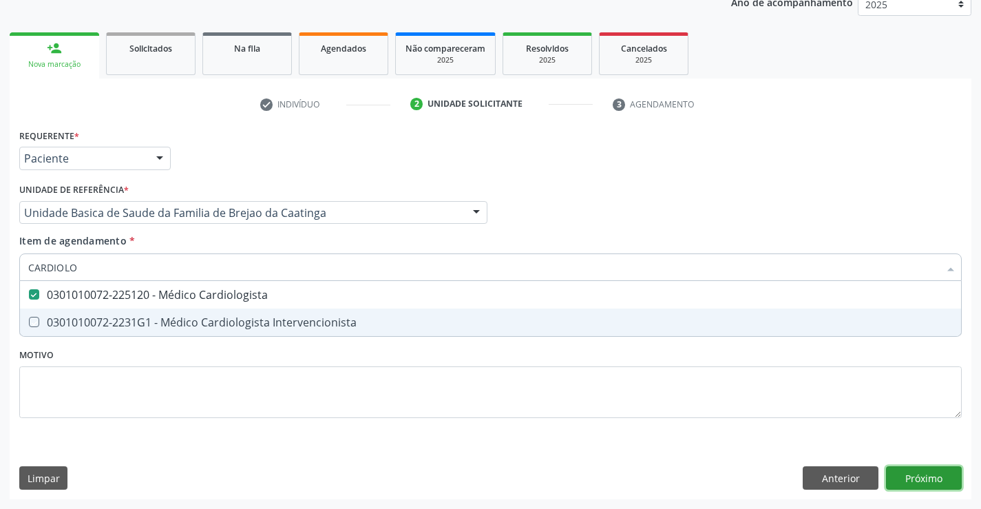
click at [937, 476] on div "Requerente * Paciente Profissional de Saúde Paciente Nenhum resultado encontrad…" at bounding box center [491, 312] width 962 height 374
checkbox Intervencionista "true"
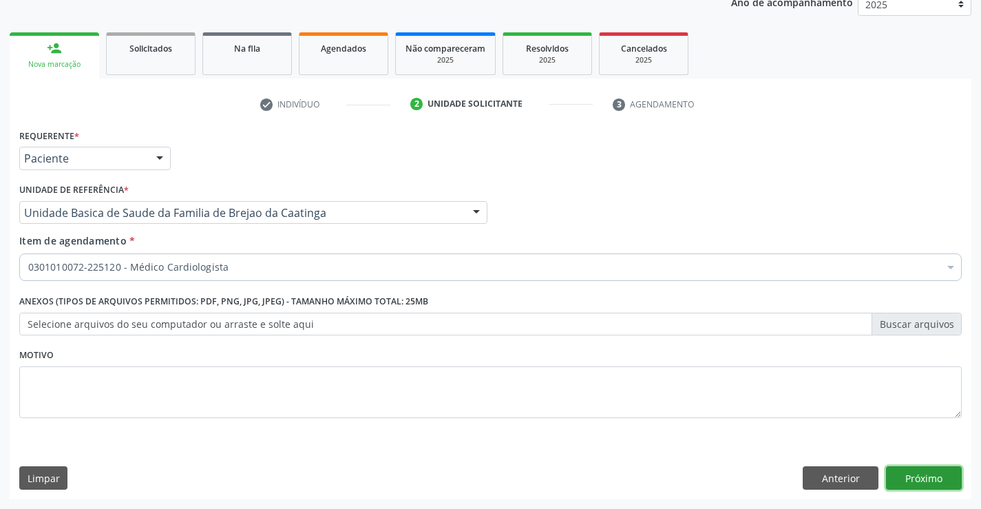
click at [935, 474] on button "Próximo" at bounding box center [924, 477] width 76 height 23
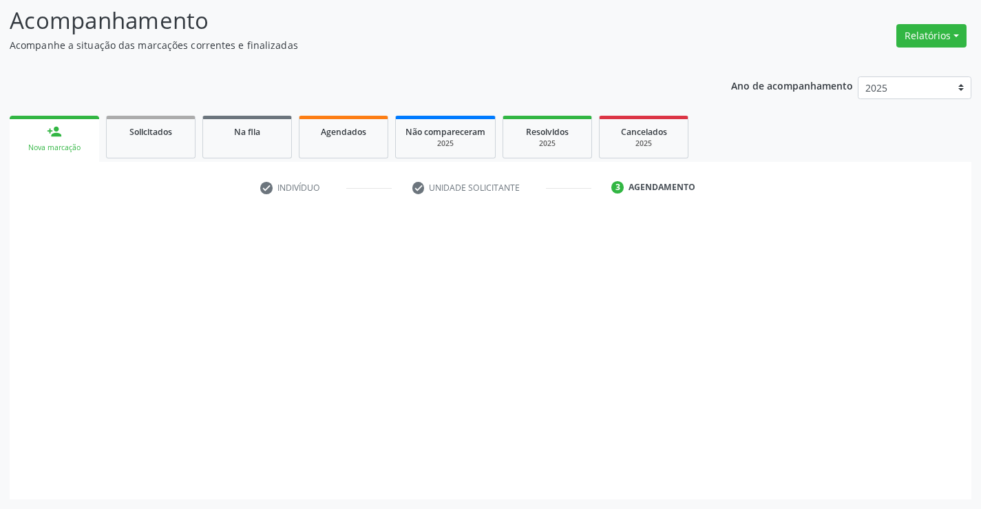
scroll to position [90, 0]
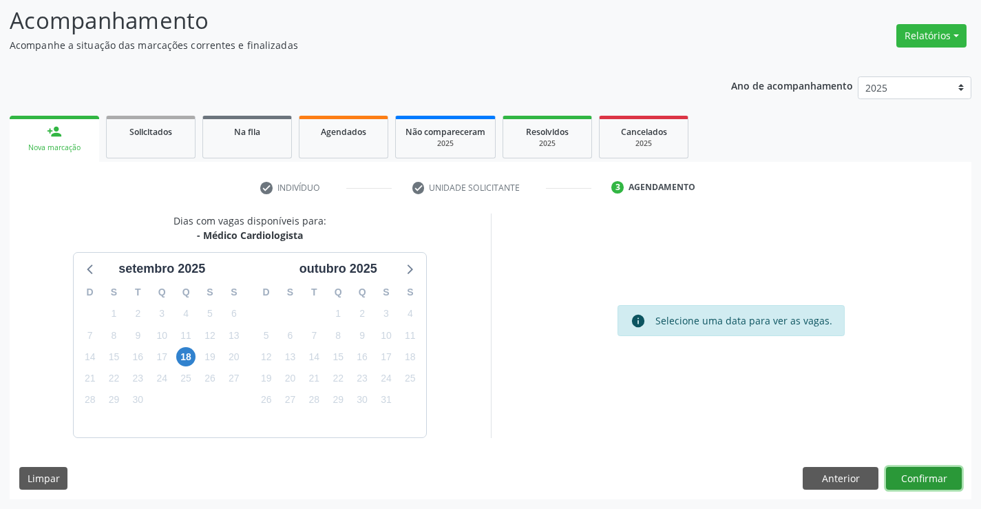
click at [921, 476] on button "Confirmar" at bounding box center [924, 478] width 76 height 23
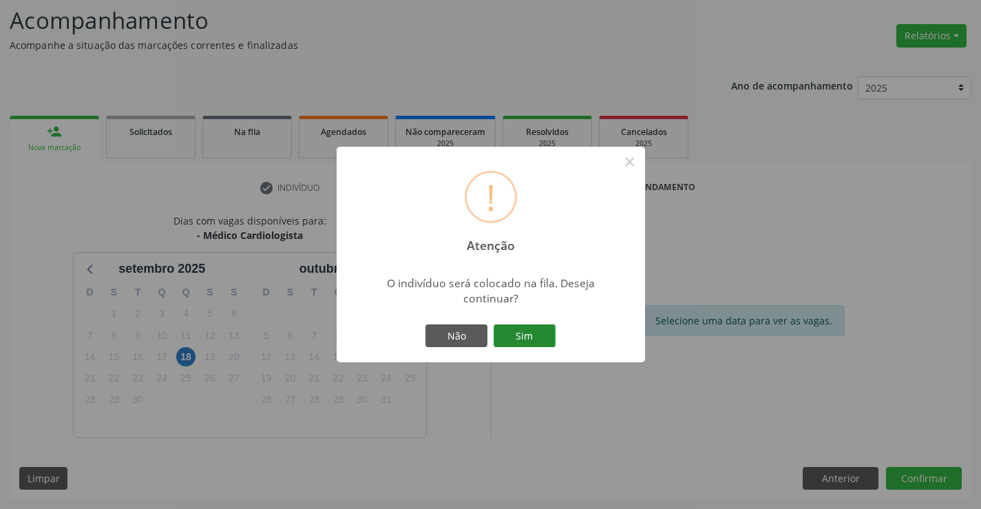
click at [525, 324] on button "Sim" at bounding box center [525, 335] width 62 height 23
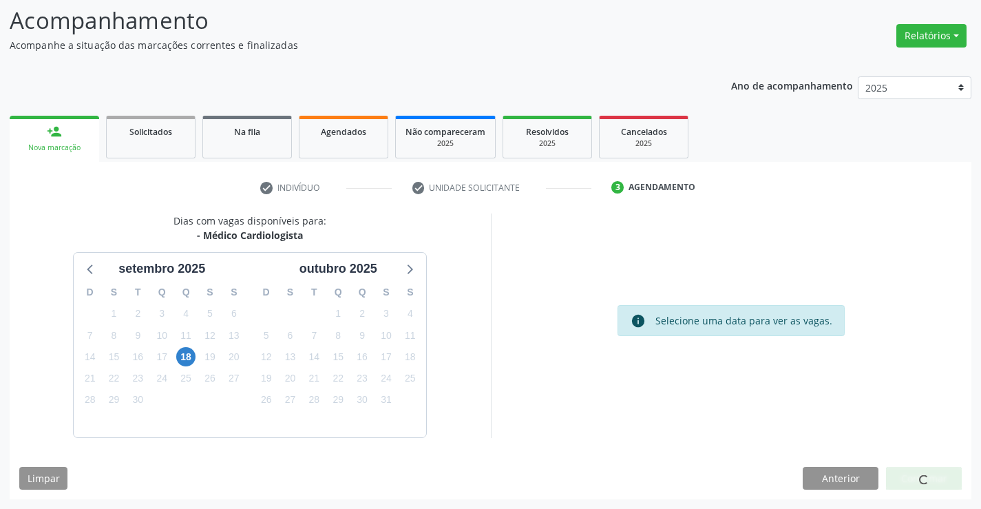
scroll to position [0, 0]
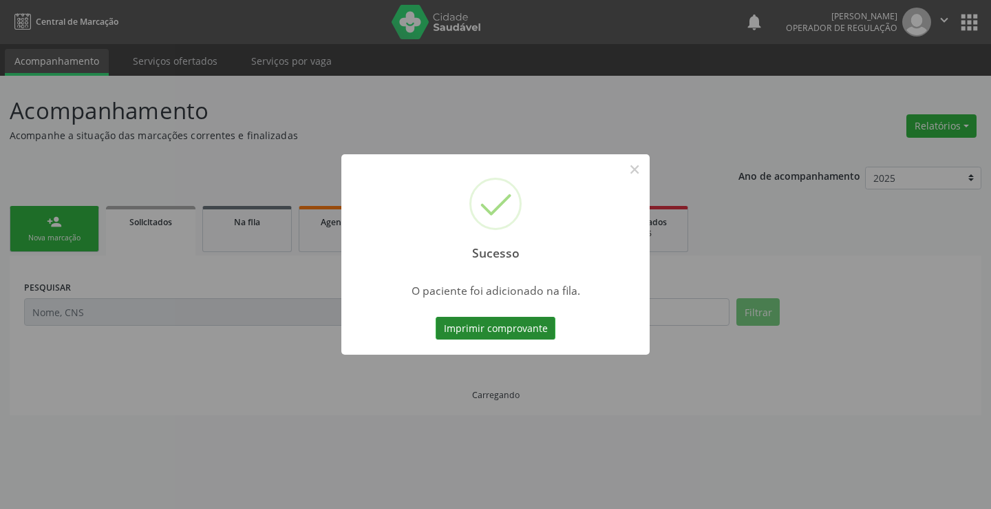
click at [496, 319] on button "Imprimir comprovante" at bounding box center [496, 328] width 120 height 23
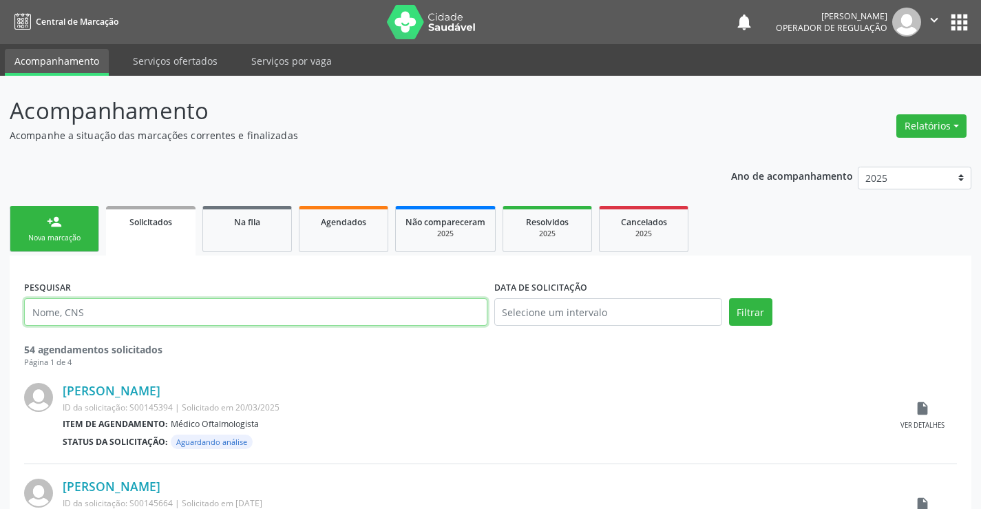
drag, startPoint x: 68, startPoint y: 316, endPoint x: 83, endPoint y: 308, distance: 17.3
click at [68, 316] on input "text" at bounding box center [255, 312] width 463 height 28
type input "[PERSON_NAME]"
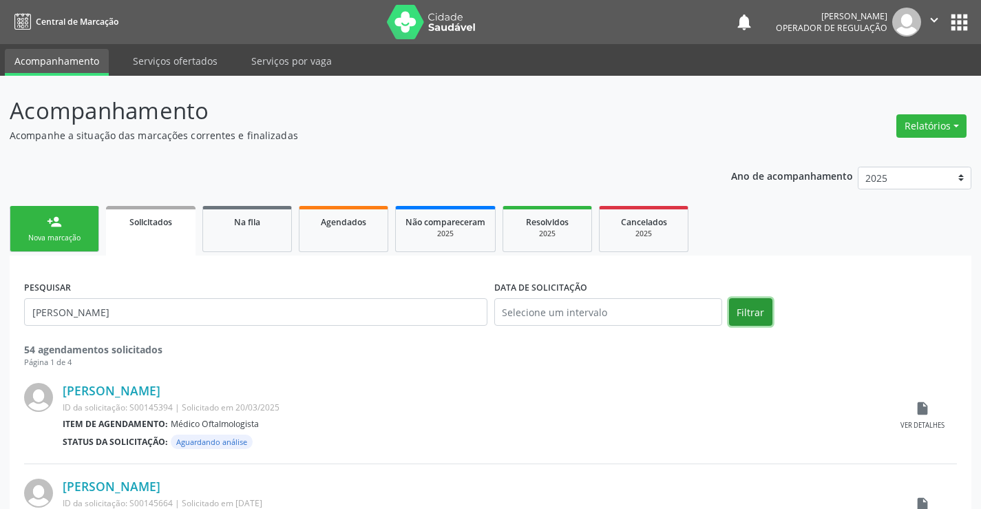
click at [752, 313] on button "Filtrar" at bounding box center [750, 312] width 43 height 28
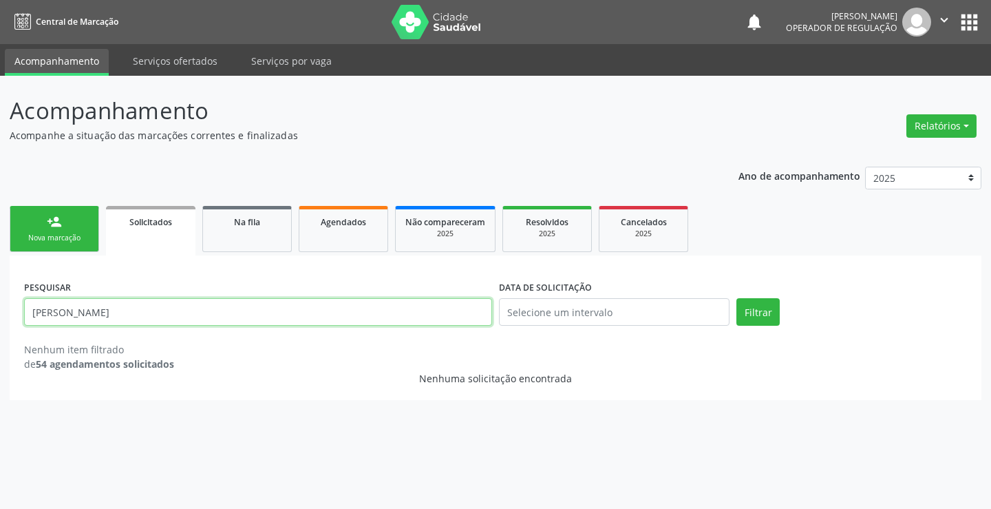
drag, startPoint x: 28, startPoint y: 318, endPoint x: 177, endPoint y: 312, distance: 148.8
click at [191, 313] on input "[PERSON_NAME]" at bounding box center [258, 312] width 468 height 28
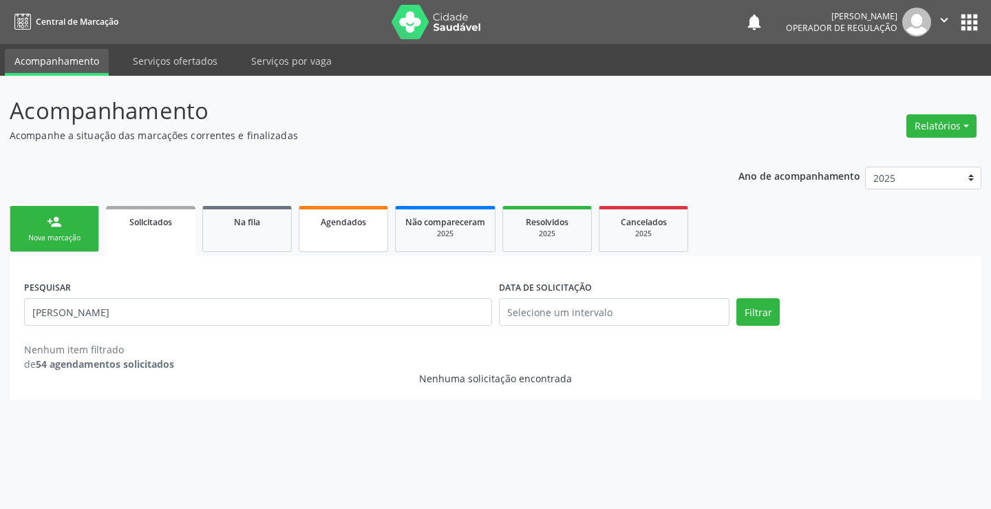
click at [346, 234] on link "Agendados" at bounding box center [343, 229] width 89 height 46
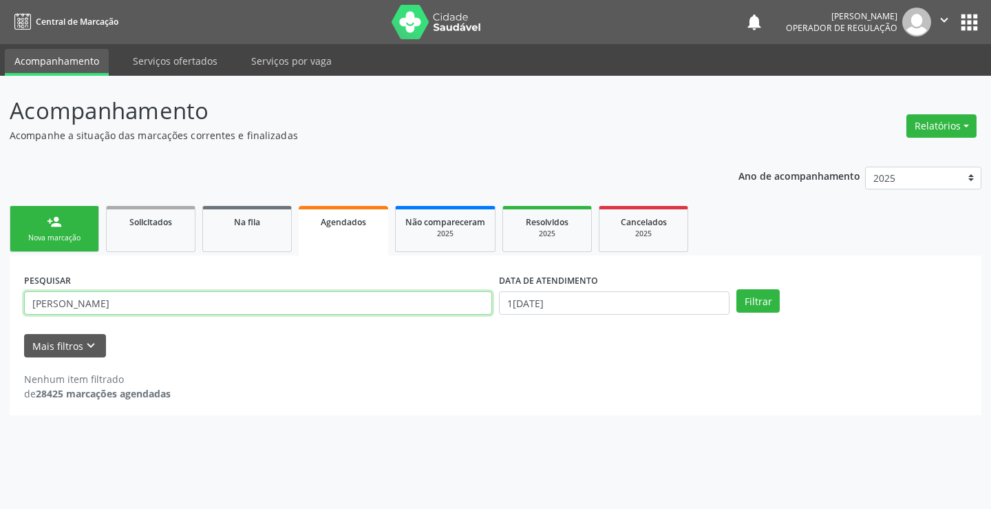
click at [199, 301] on input "[PERSON_NAME]" at bounding box center [258, 302] width 468 height 23
type input "L"
drag, startPoint x: 224, startPoint y: 307, endPoint x: 226, endPoint y: 300, distance: 7.4
paste input "[PERSON_NAME]"
type input "[PERSON_NAME]"
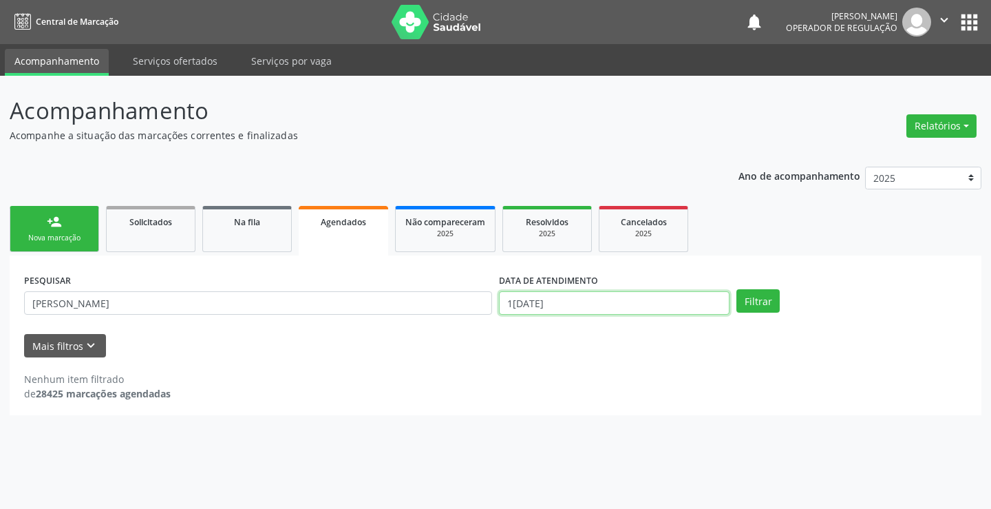
click at [670, 294] on input "1[DATE]" at bounding box center [614, 302] width 231 height 23
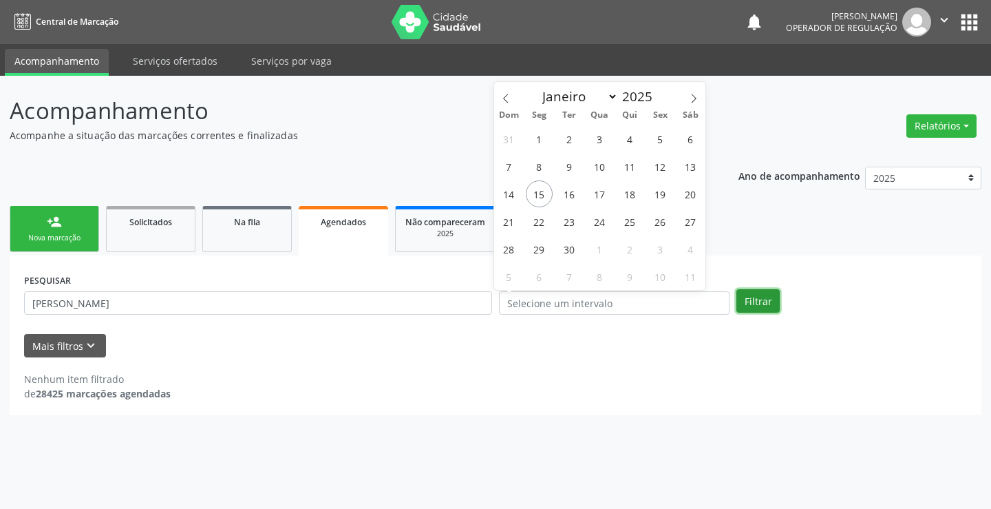
click at [754, 298] on button "Filtrar" at bounding box center [758, 300] width 43 height 23
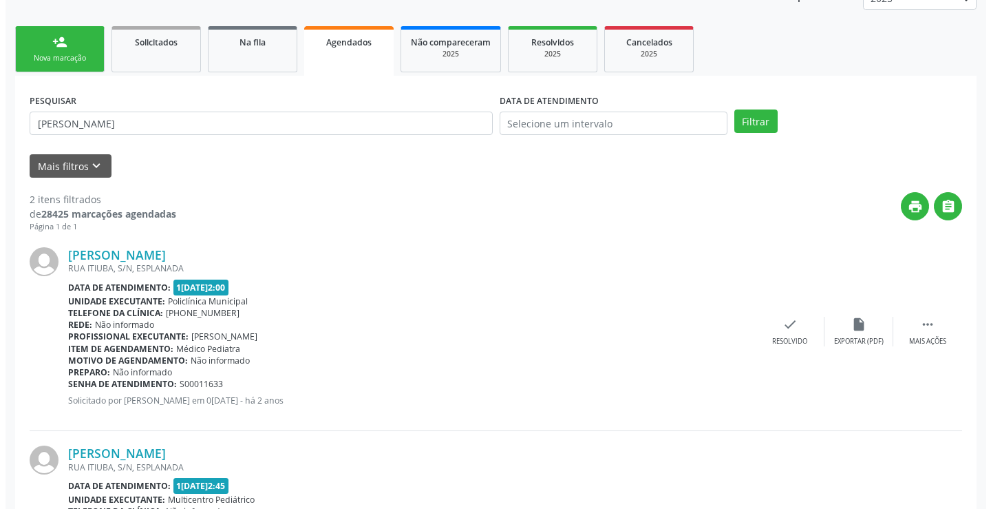
scroll to position [324, 0]
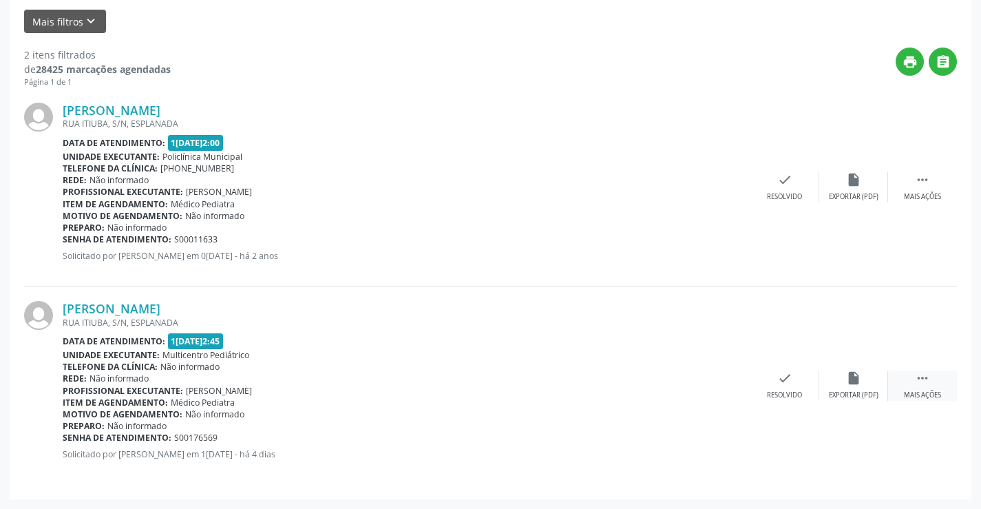
click at [924, 384] on icon "" at bounding box center [922, 377] width 15 height 15
click at [715, 382] on icon "cancel" at bounding box center [715, 377] width 15 height 15
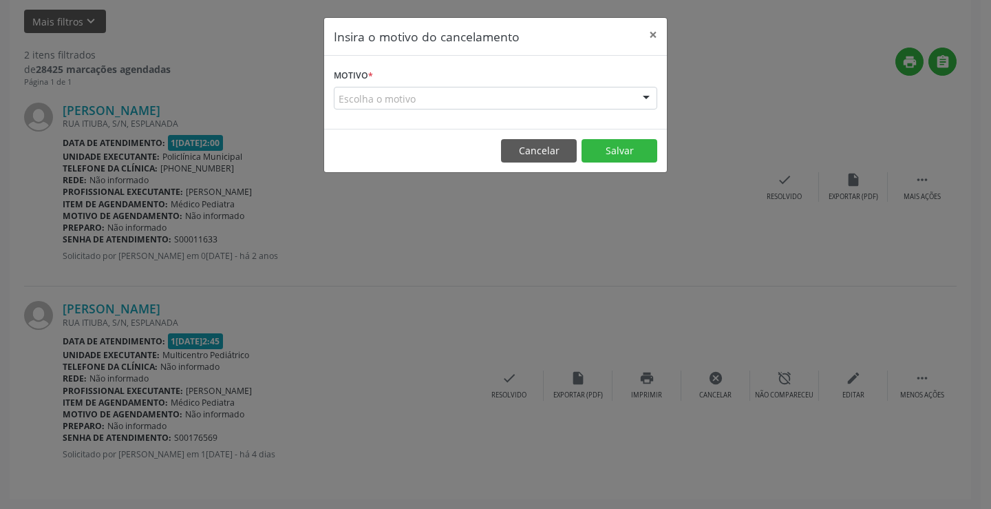
click at [620, 93] on div "Escolha o motivo" at bounding box center [496, 98] width 324 height 23
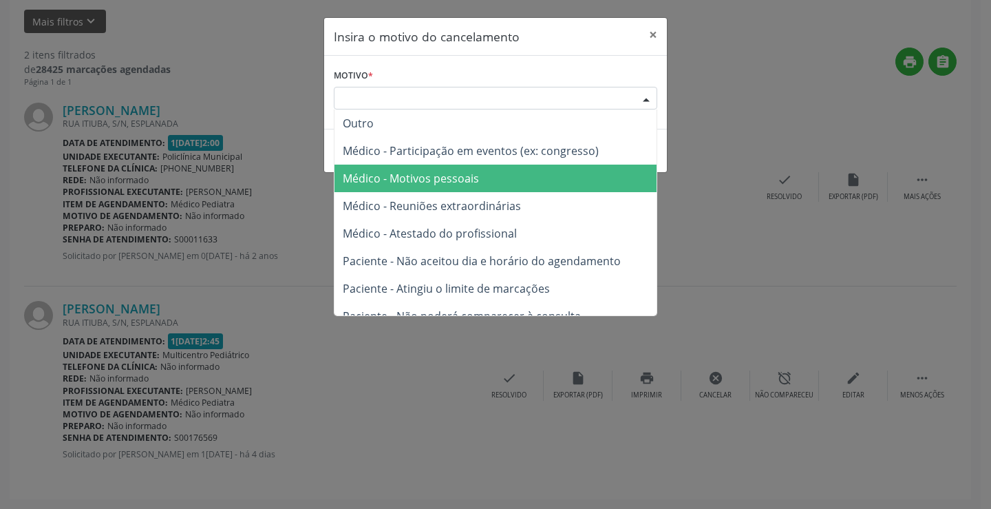
click at [430, 179] on span "Médico - Motivos pessoais" at bounding box center [411, 178] width 136 height 15
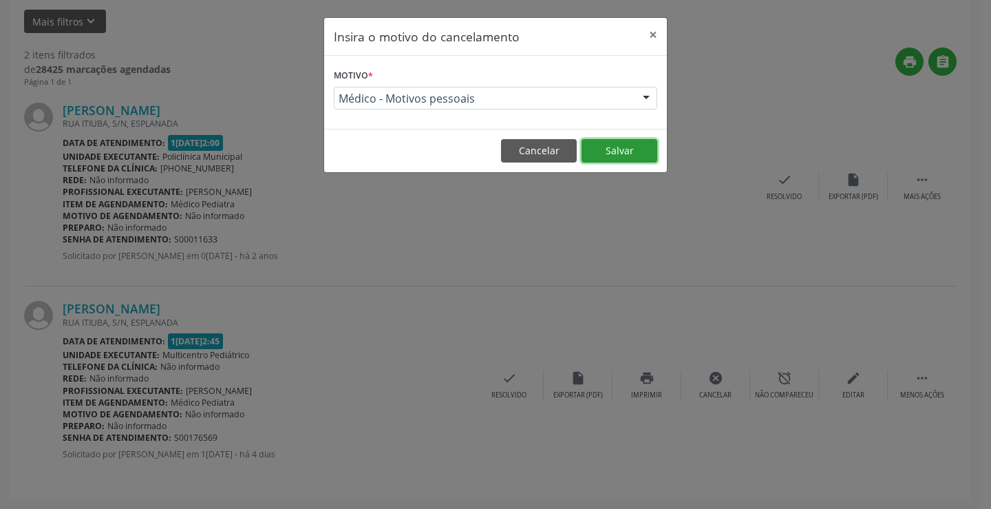
click at [640, 149] on button "Salvar" at bounding box center [620, 150] width 76 height 23
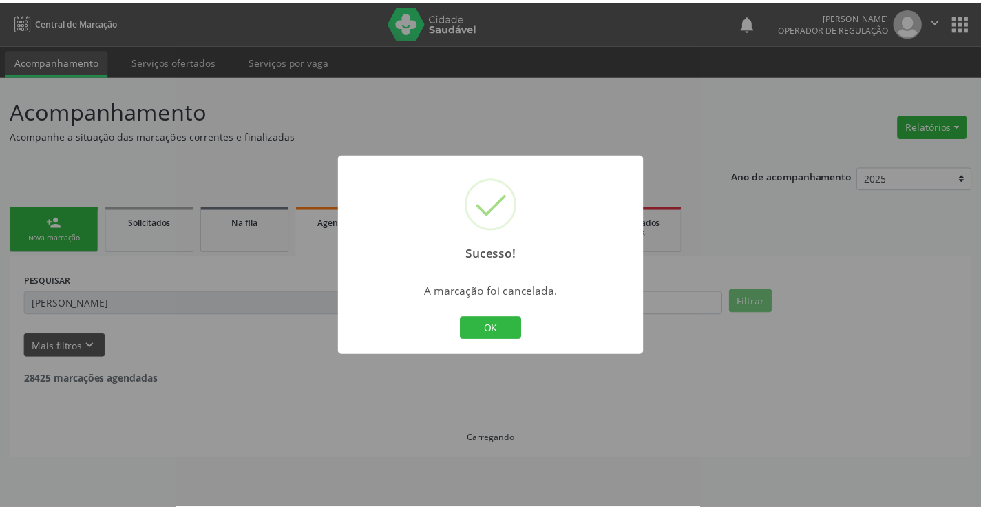
scroll to position [0, 0]
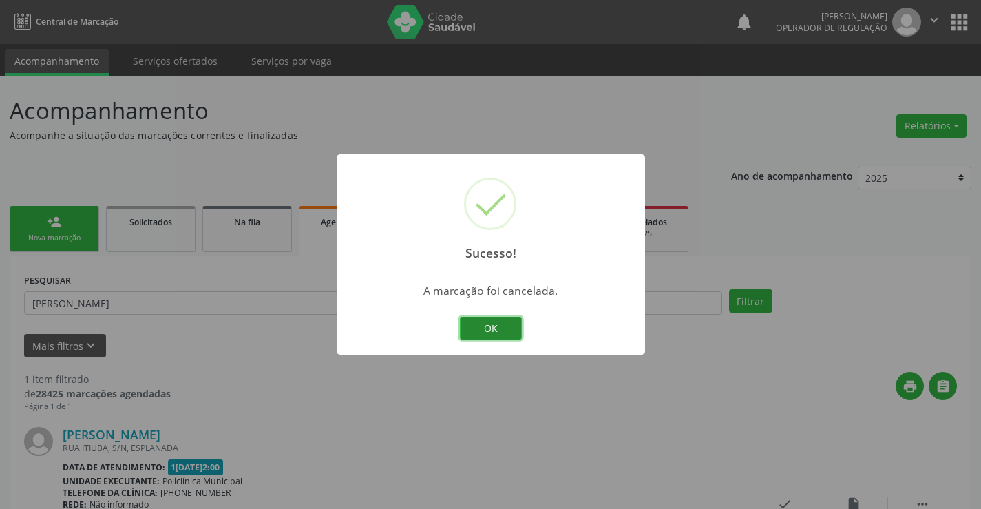
click at [490, 328] on button "OK" at bounding box center [491, 328] width 62 height 23
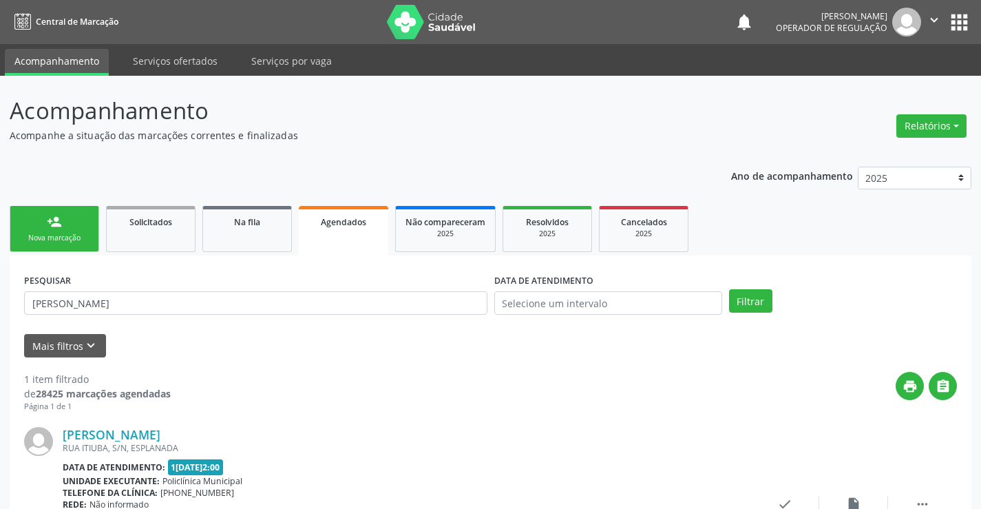
click at [56, 232] on link "person_add Nova marcação" at bounding box center [54, 229] width 89 height 46
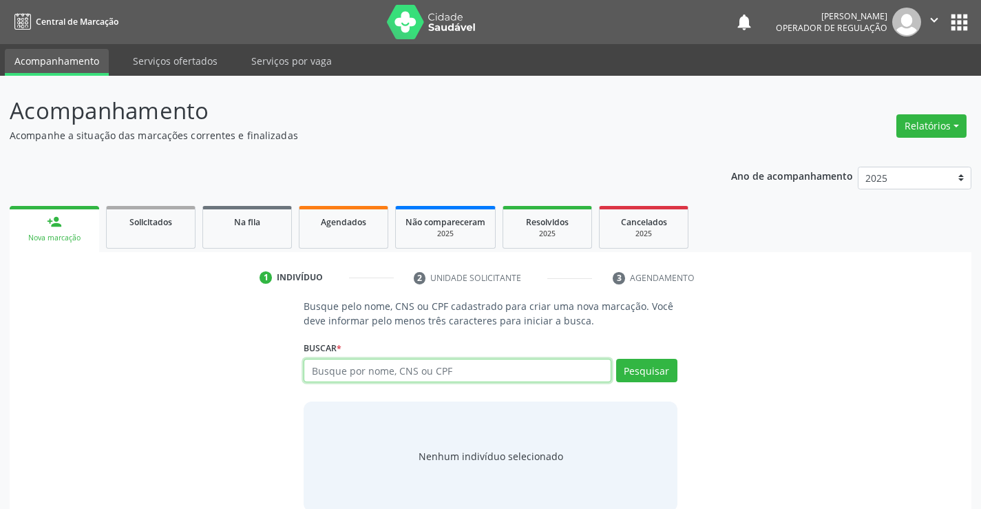
drag, startPoint x: 384, startPoint y: 368, endPoint x: 377, endPoint y: 361, distance: 10.2
click at [382, 369] on input "text" at bounding box center [457, 370] width 307 height 23
type input "702607237325340"
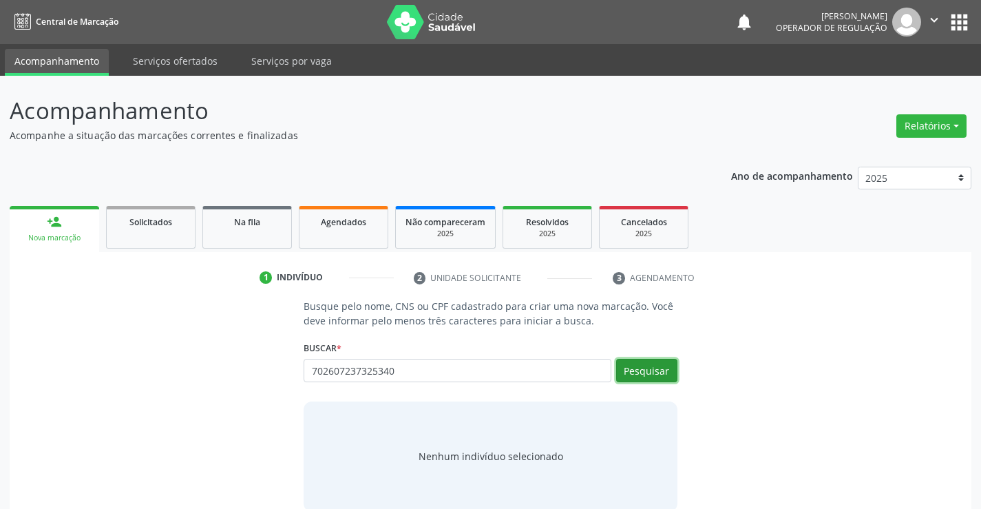
click at [670, 370] on button "Pesquisar" at bounding box center [646, 370] width 61 height 23
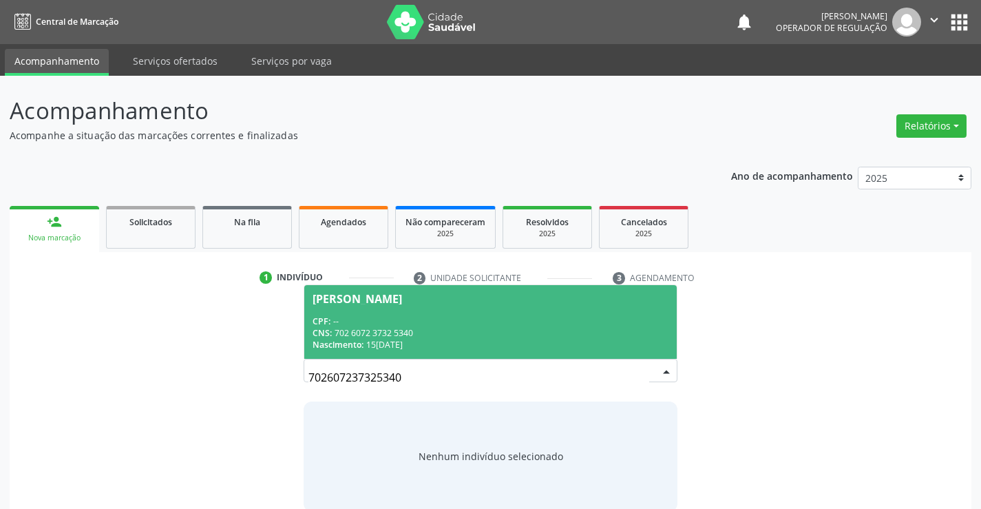
click at [382, 293] on div "[PERSON_NAME]" at bounding box center [357, 298] width 89 height 11
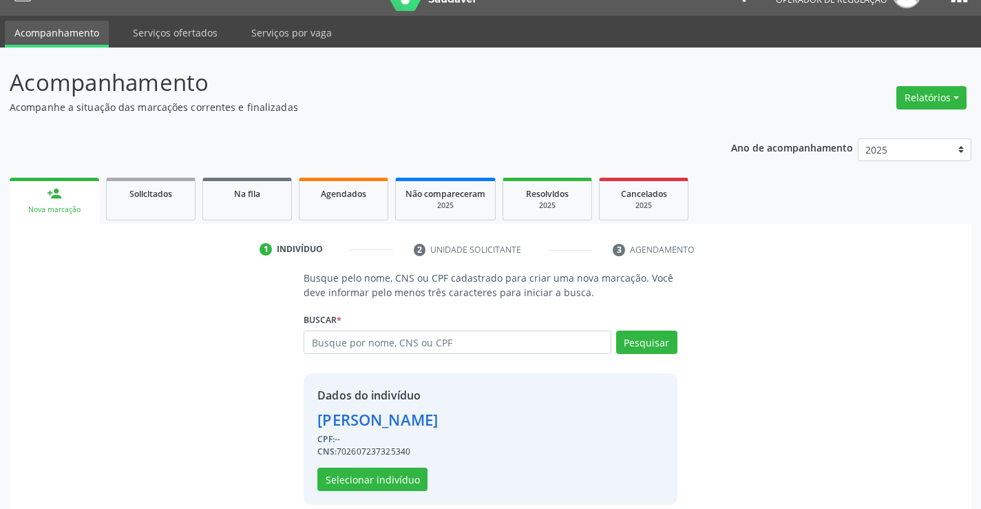
scroll to position [43, 0]
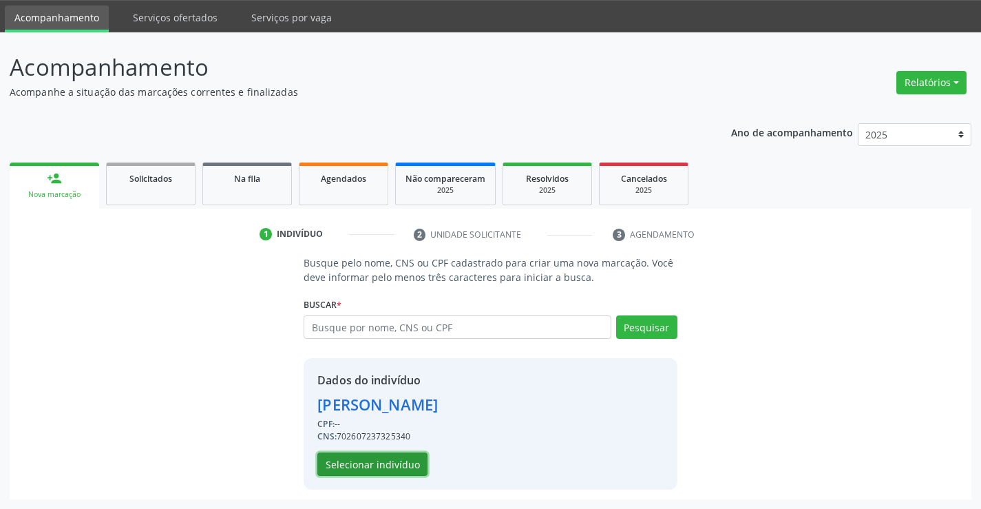
click at [366, 467] on button "Selecionar indivíduo" at bounding box center [372, 463] width 110 height 23
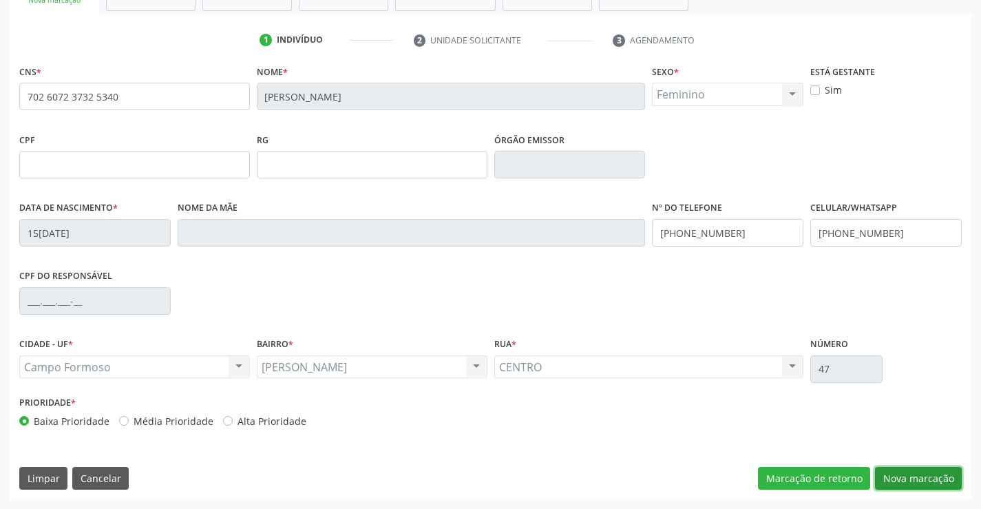
click at [909, 474] on button "Nova marcação" at bounding box center [918, 478] width 87 height 23
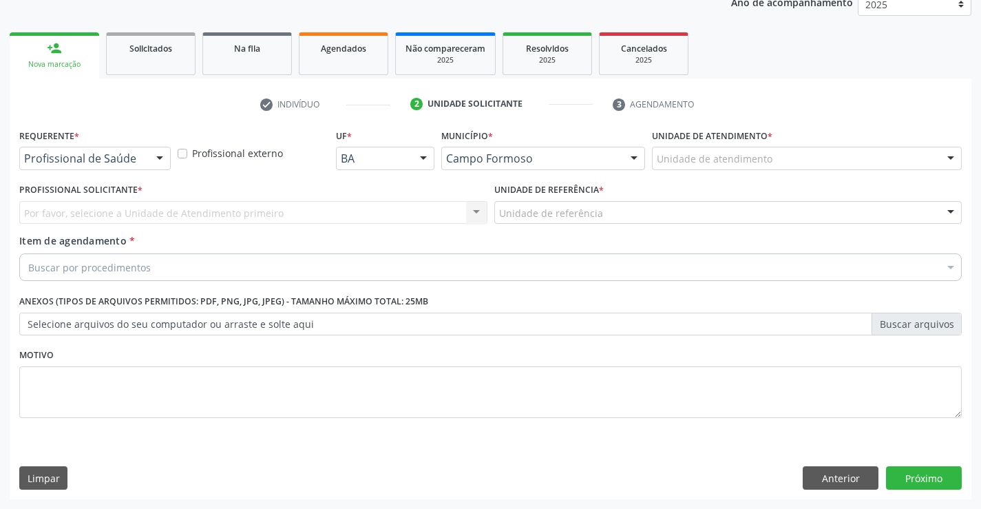
scroll to position [173, 0]
drag, startPoint x: 123, startPoint y: 160, endPoint x: 118, endPoint y: 193, distance: 33.3
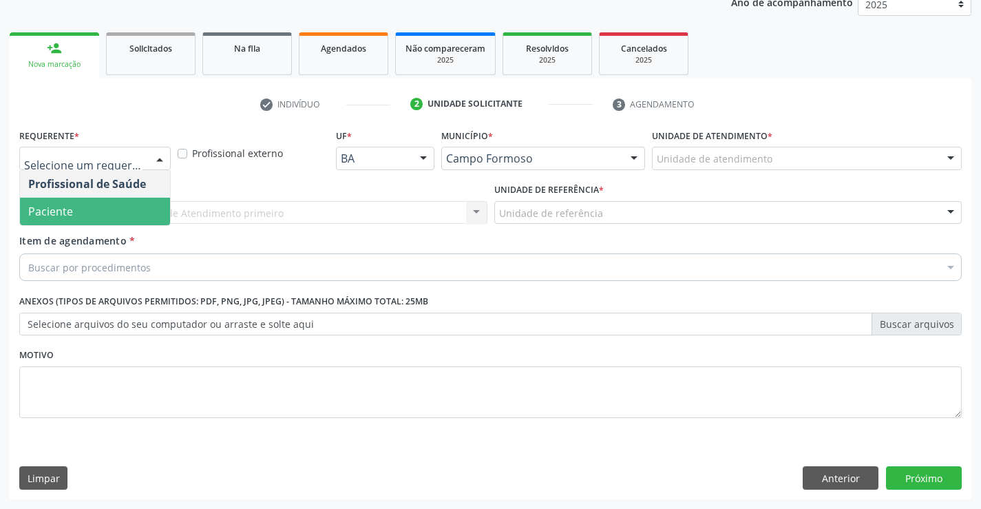
click at [105, 211] on span "Paciente" at bounding box center [95, 212] width 150 height 28
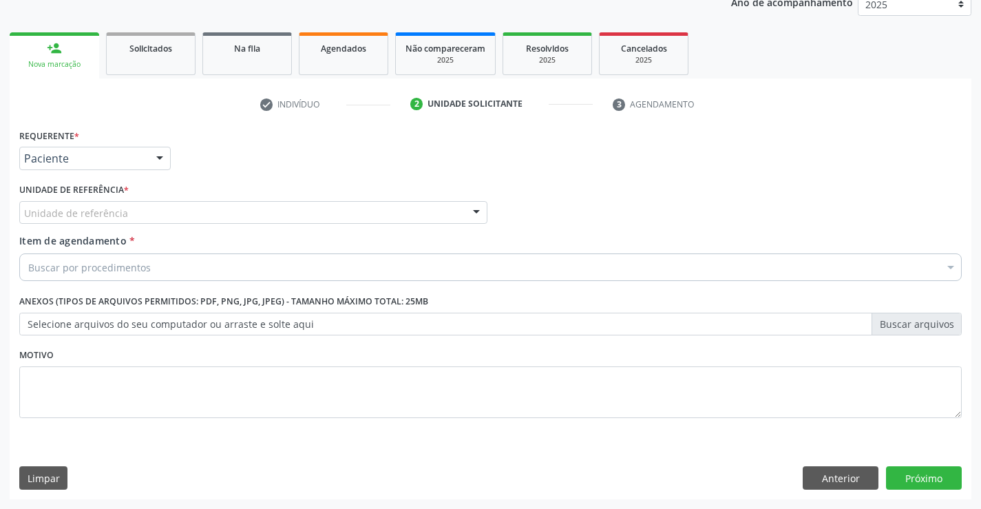
click at [204, 216] on div "Unidade de referência" at bounding box center [253, 212] width 468 height 23
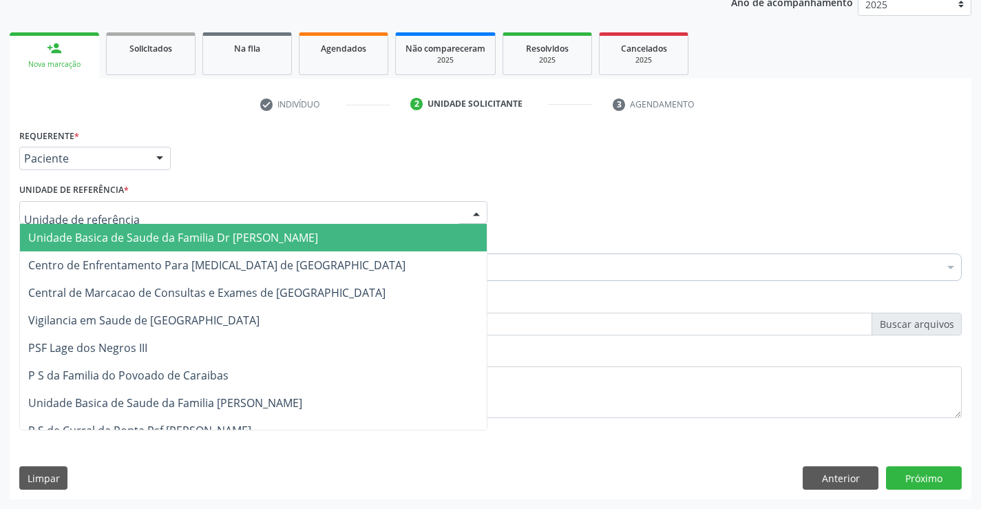
drag, startPoint x: 180, startPoint y: 231, endPoint x: 212, endPoint y: 245, distance: 34.8
click at [181, 231] on span "Unidade Basica de Saude da Familia Dr [PERSON_NAME]" at bounding box center [173, 237] width 290 height 15
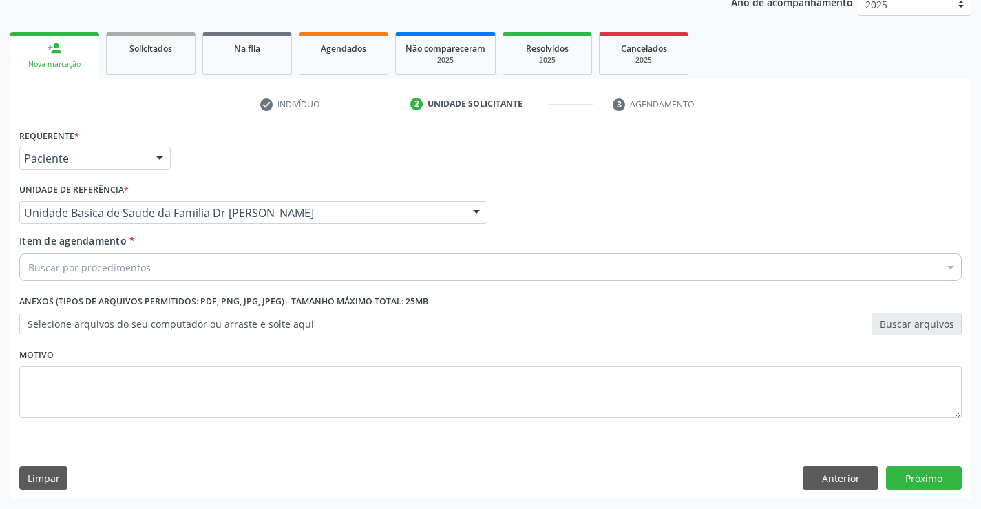
click at [174, 268] on div "Buscar por procedimentos" at bounding box center [490, 267] width 942 height 28
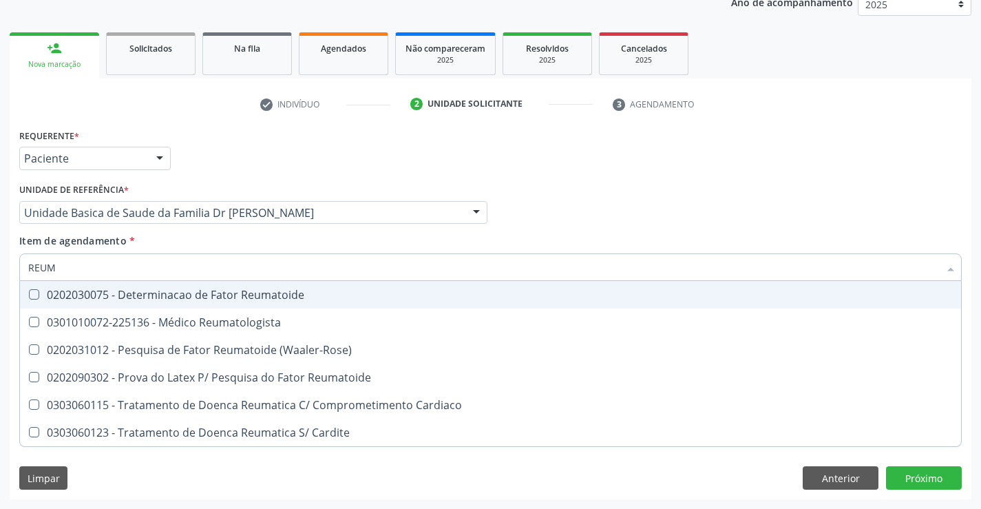
type input "REUMA"
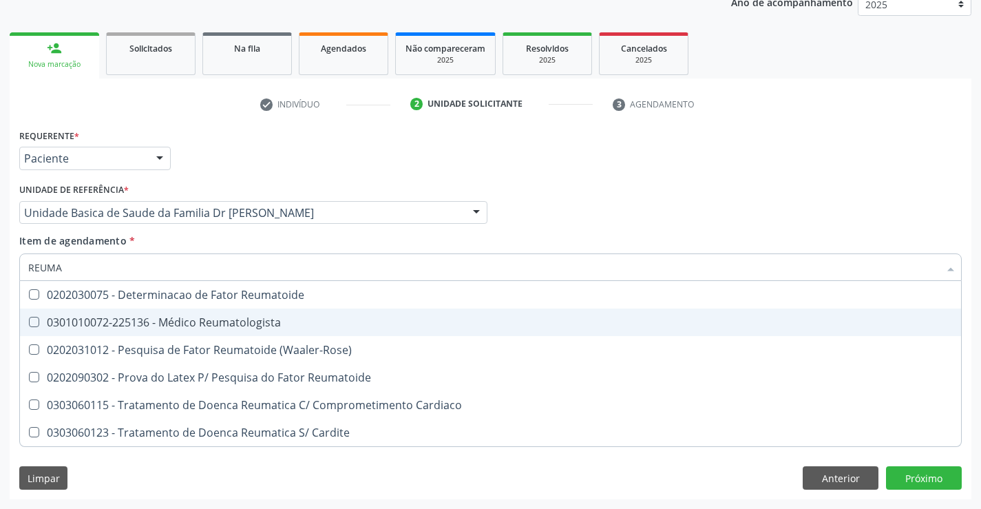
drag, startPoint x: 240, startPoint y: 317, endPoint x: 298, endPoint y: 327, distance: 59.4
click at [241, 317] on div "0301010072-225136 - Médico Reumatologista" at bounding box center [490, 322] width 924 height 11
checkbox Reumatologista "true"
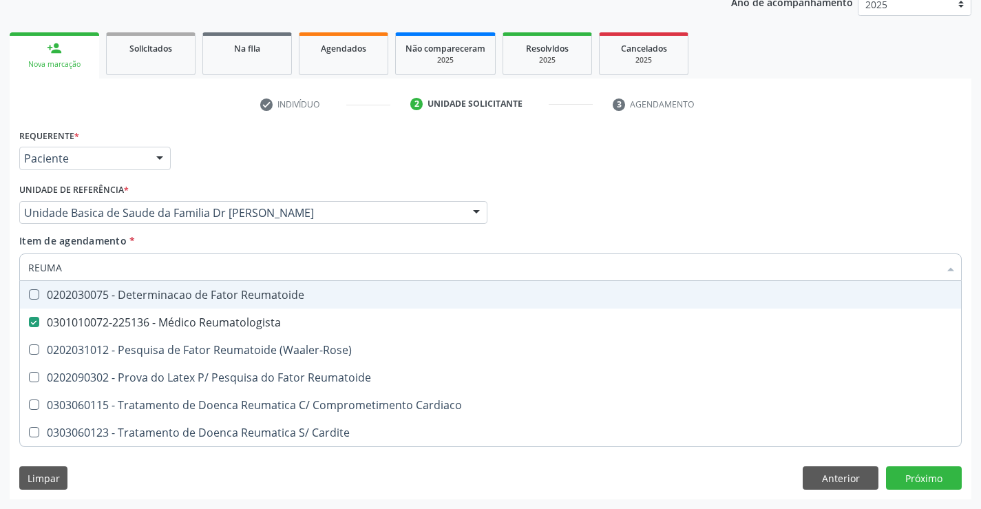
click at [403, 231] on div "Unidade de referência * Unidade Basica de Saude da Familia Dr [PERSON_NAME] Uni…" at bounding box center [253, 207] width 475 height 54
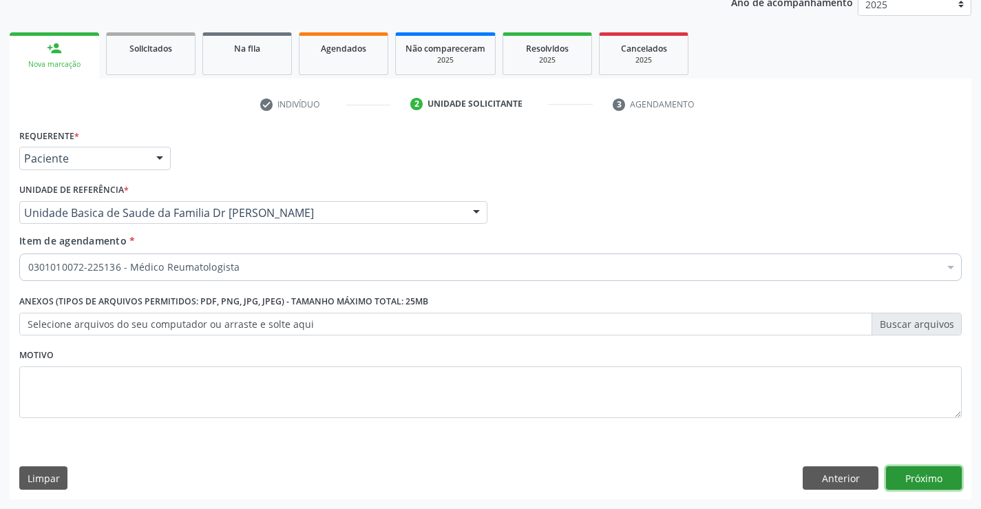
click at [907, 480] on button "Próximo" at bounding box center [924, 477] width 76 height 23
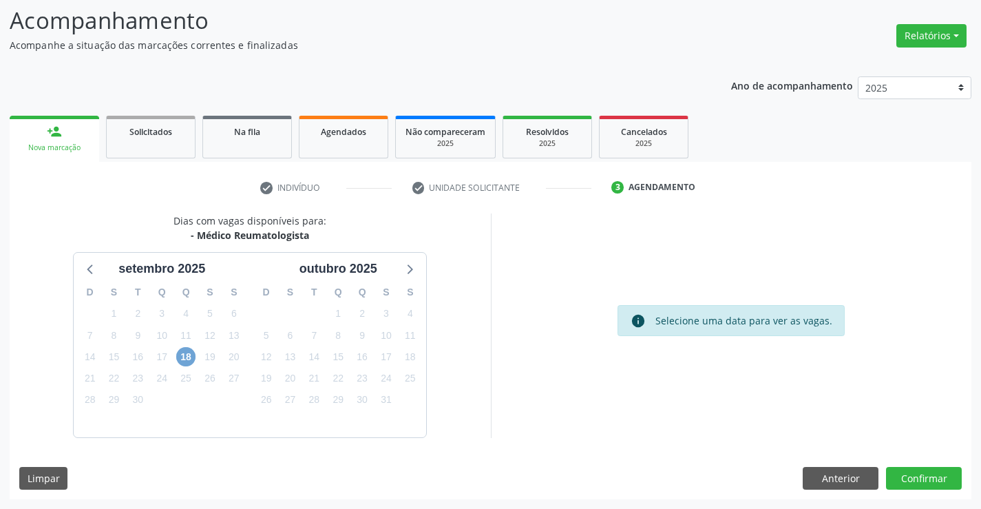
click at [193, 355] on span "18" at bounding box center [185, 356] width 19 height 19
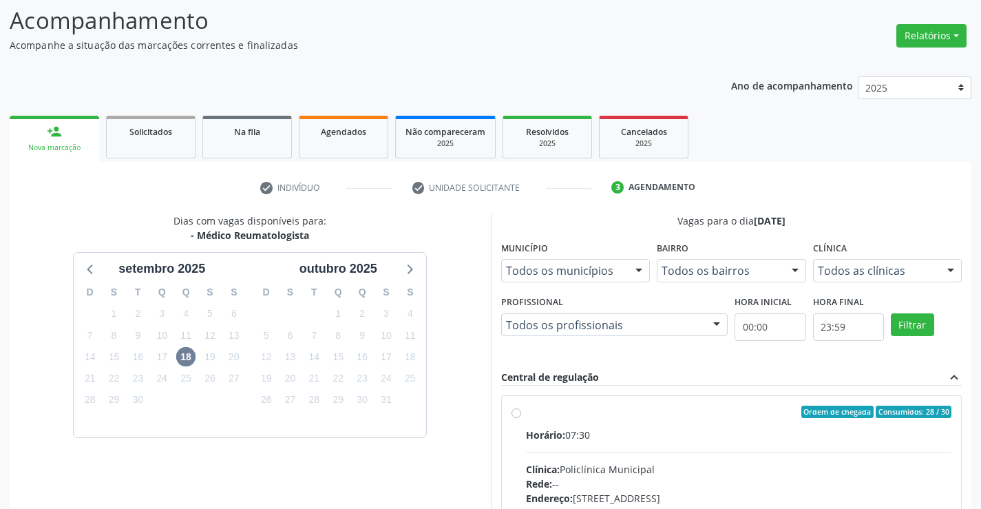
click at [655, 439] on div "Horário: 07:30" at bounding box center [739, 434] width 426 height 14
click at [521, 418] on input "Ordem de chegada Consumidos: 28 / 30 Horário: 07:30 Clínica: Policlínica Munici…" at bounding box center [516, 411] width 10 height 12
radio input "true"
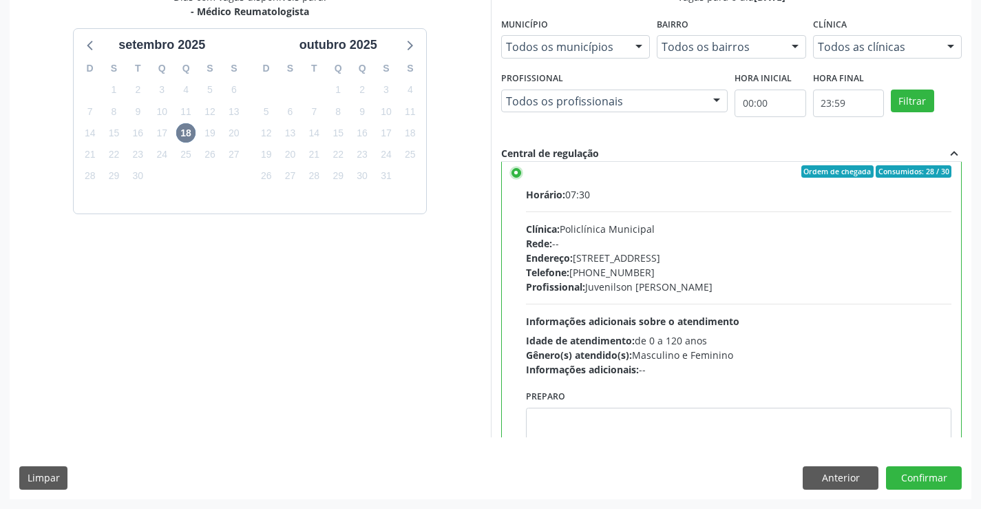
scroll to position [68, 0]
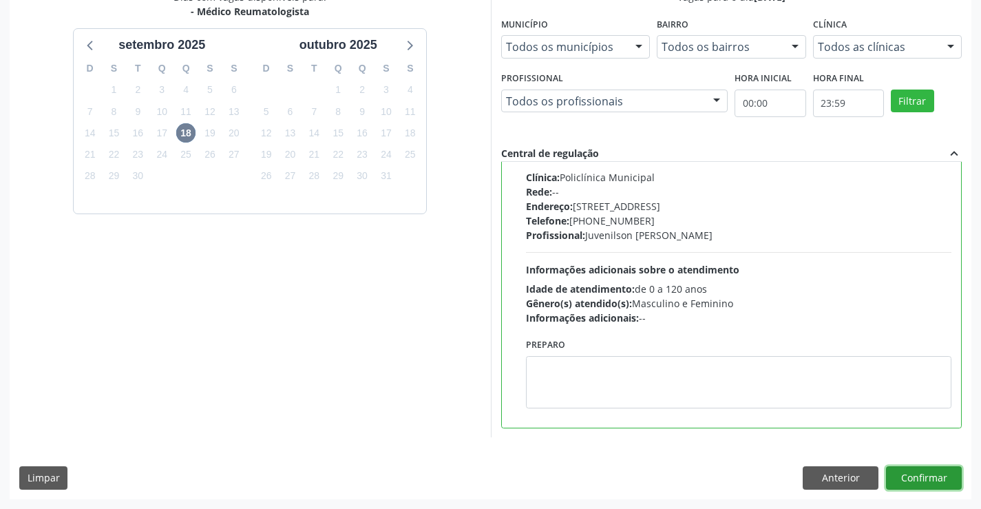
click at [921, 480] on button "Confirmar" at bounding box center [924, 477] width 76 height 23
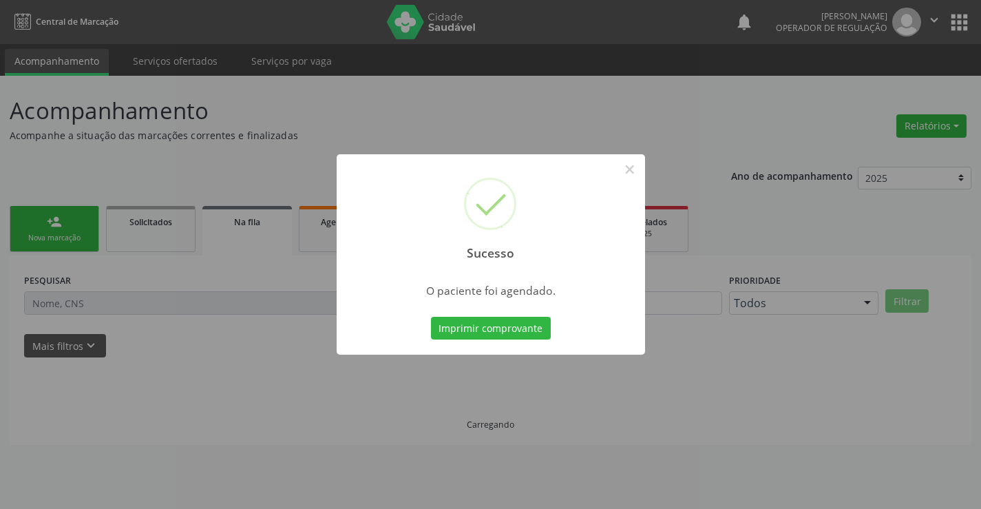
scroll to position [0, 0]
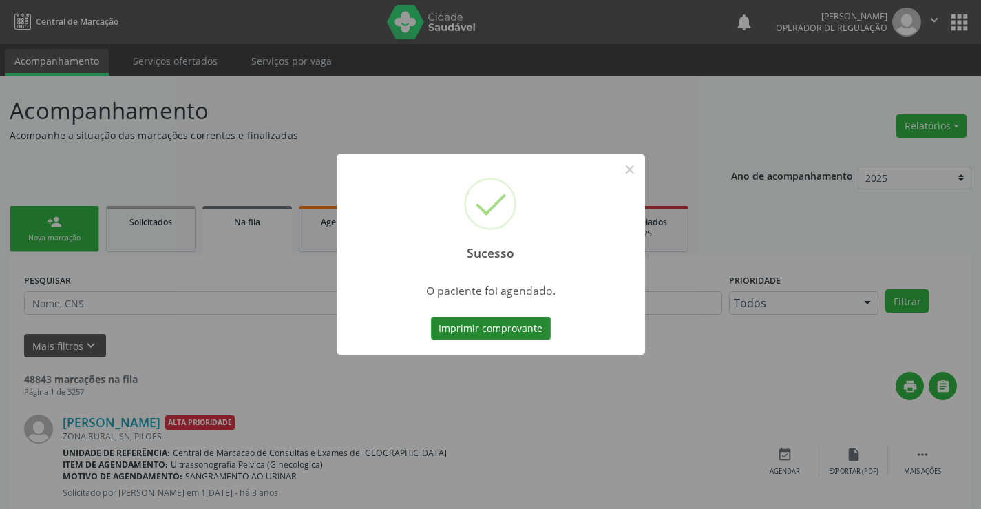
click at [485, 328] on button "Imprimir comprovante" at bounding box center [491, 328] width 120 height 23
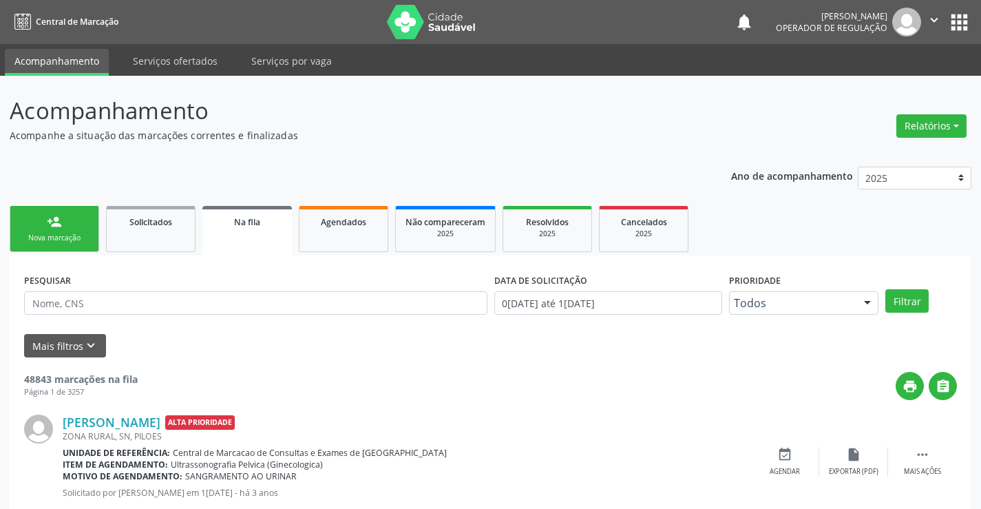
click at [61, 240] on div "Nova marcação" at bounding box center [54, 238] width 69 height 10
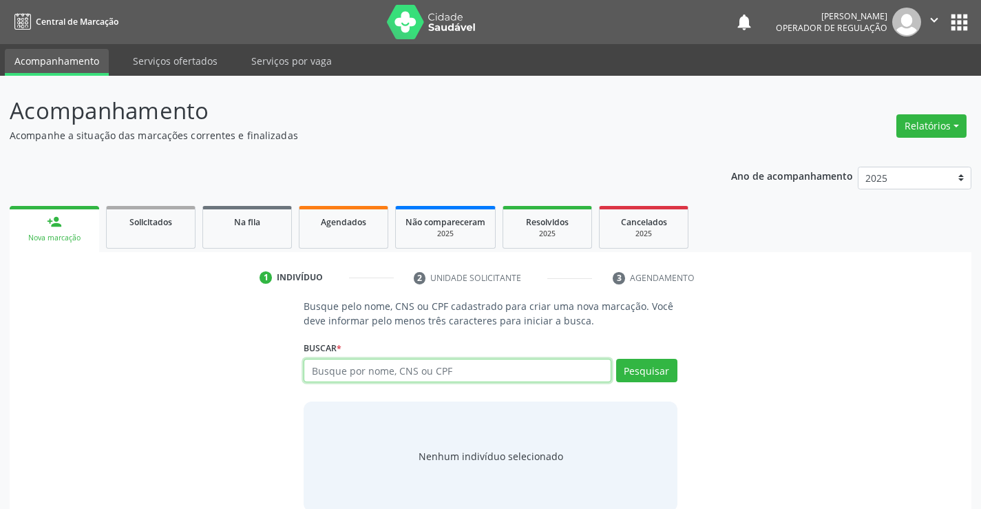
click at [380, 372] on input "text" at bounding box center [457, 370] width 307 height 23
click at [357, 371] on input "text" at bounding box center [457, 370] width 307 height 23
type input "700500130647950"
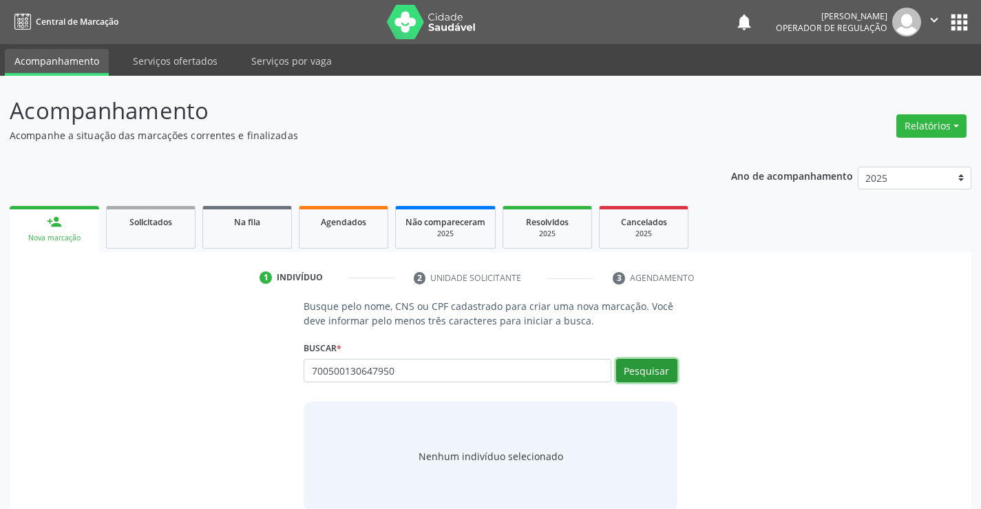
click at [647, 362] on button "Pesquisar" at bounding box center [646, 370] width 61 height 23
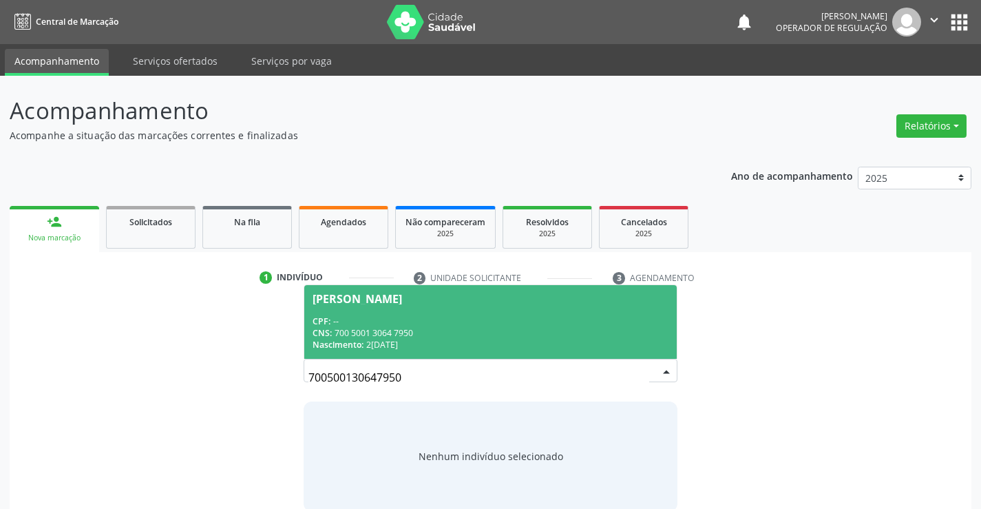
click at [308, 316] on span "[PERSON_NAME] CPF: -- CNS: 700 5001 3064 7950 Nascimento: [DATE]" at bounding box center [490, 322] width 372 height 74
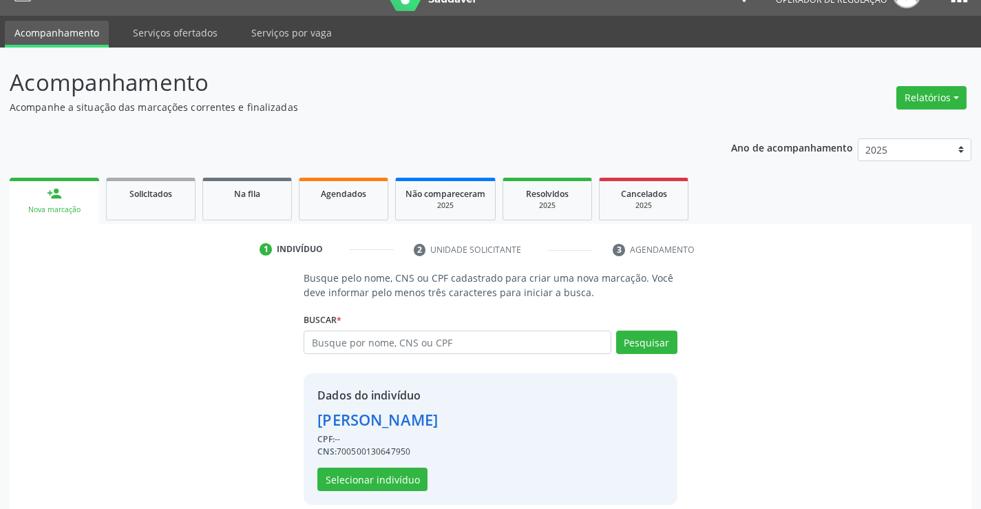
scroll to position [43, 0]
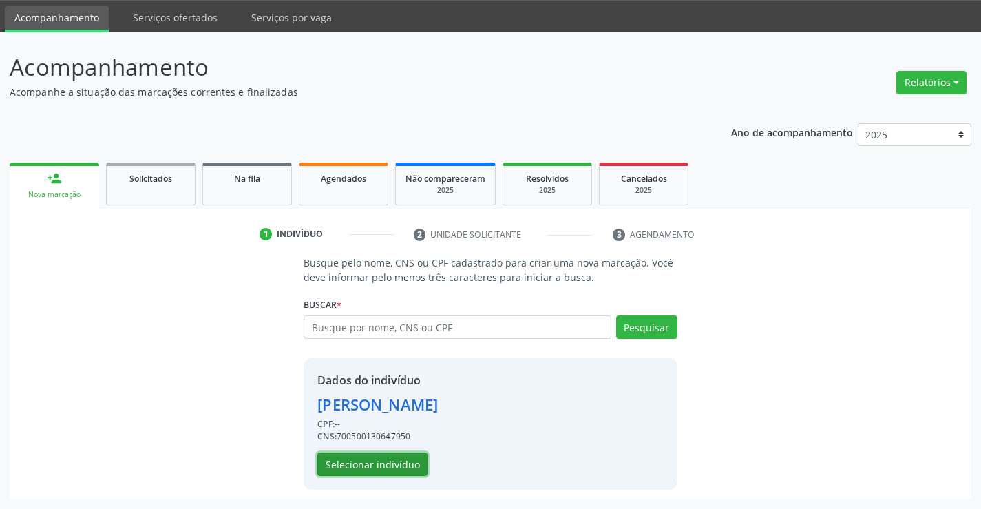
click at [367, 459] on button "Selecionar indivíduo" at bounding box center [372, 463] width 110 height 23
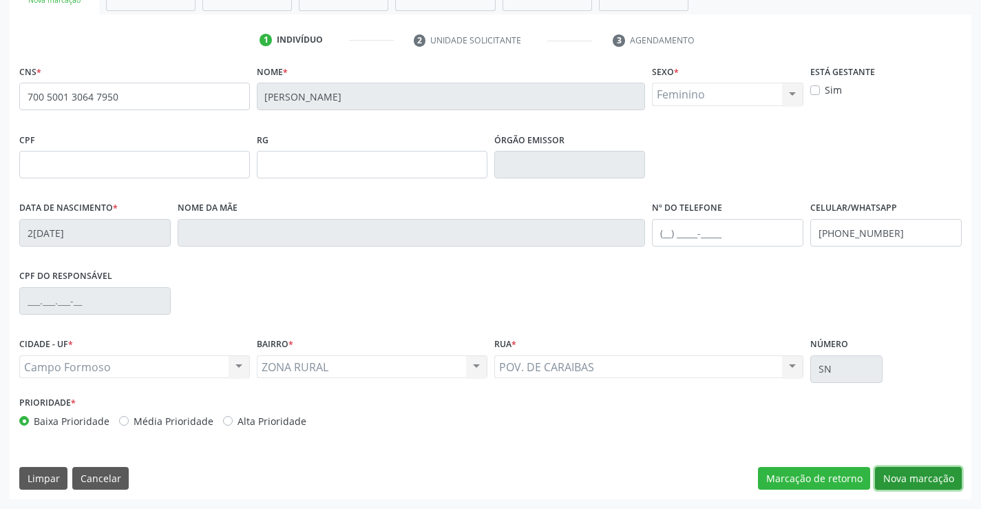
click at [929, 471] on button "Nova marcação" at bounding box center [918, 478] width 87 height 23
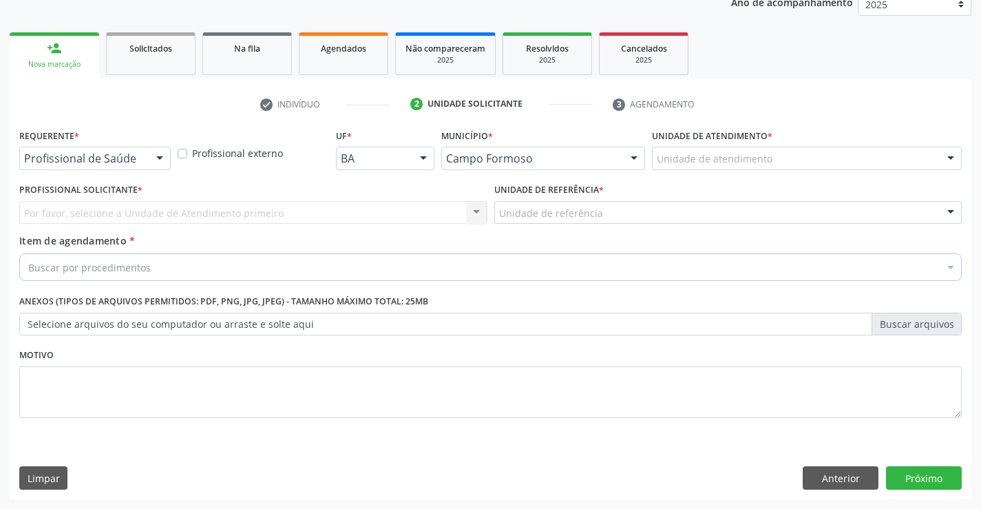
click at [149, 151] on div at bounding box center [159, 158] width 21 height 23
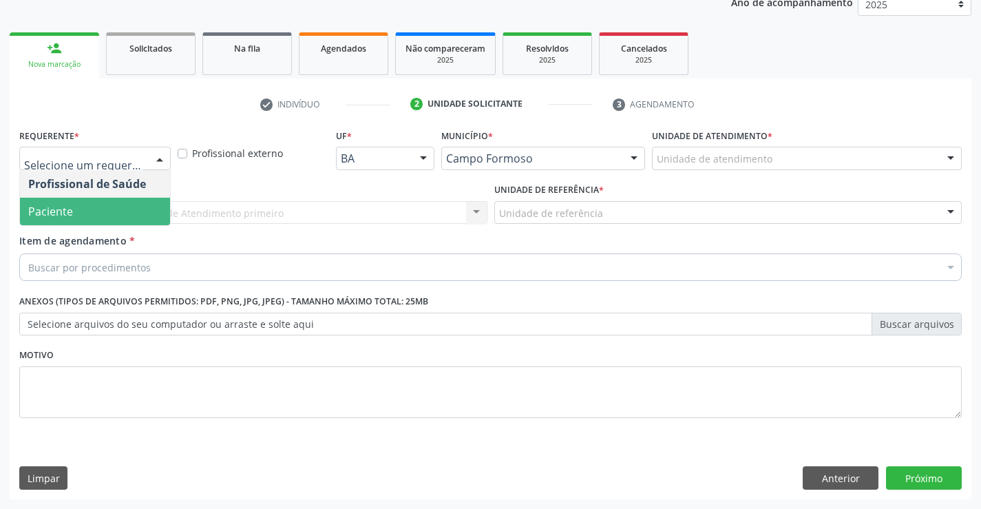
click at [100, 213] on span "Paciente" at bounding box center [95, 212] width 150 height 28
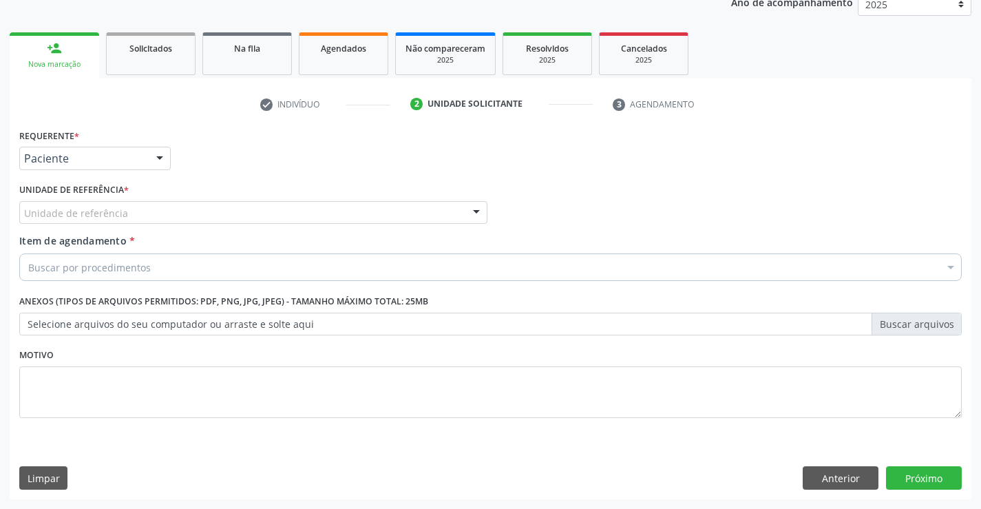
click at [249, 214] on div "Unidade de referência" at bounding box center [253, 212] width 468 height 23
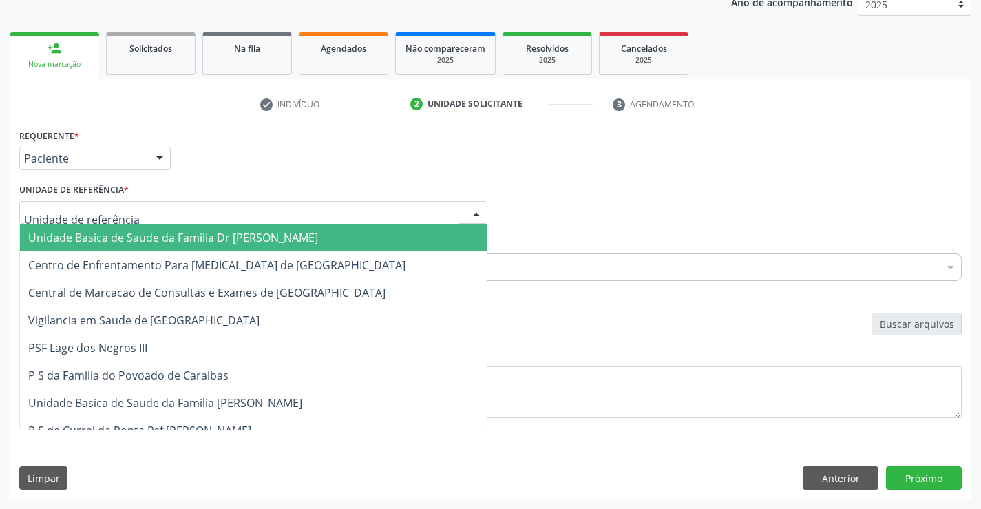
drag, startPoint x: 200, startPoint y: 236, endPoint x: 235, endPoint y: 244, distance: 35.9
click at [201, 236] on span "Unidade Basica de Saude da Familia Dr [PERSON_NAME]" at bounding box center [173, 237] width 290 height 15
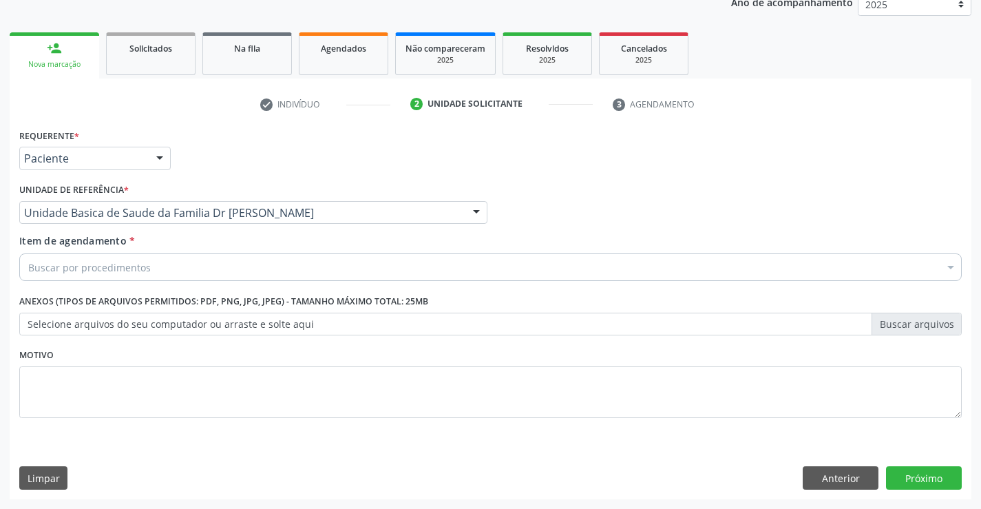
click at [209, 259] on div "Buscar por procedimentos" at bounding box center [490, 267] width 942 height 28
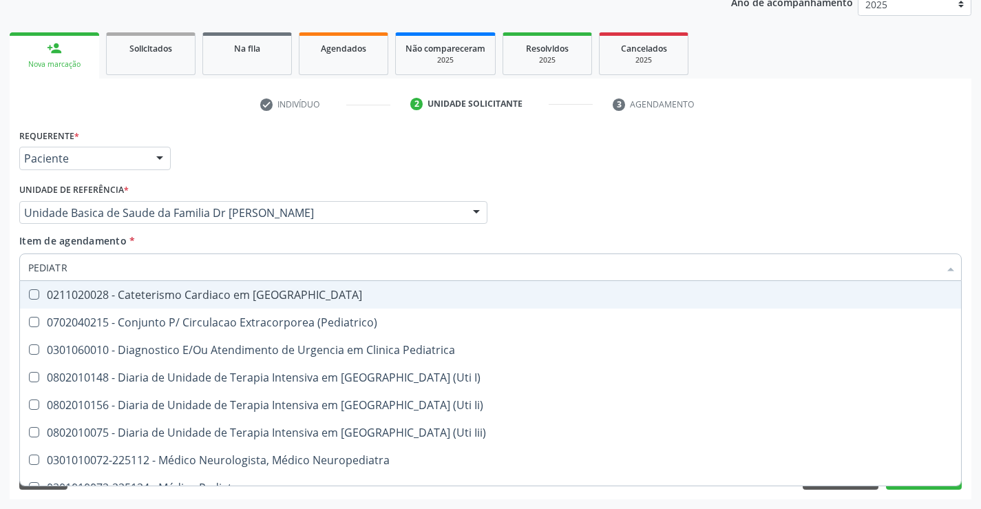
type input "PEDIATRA"
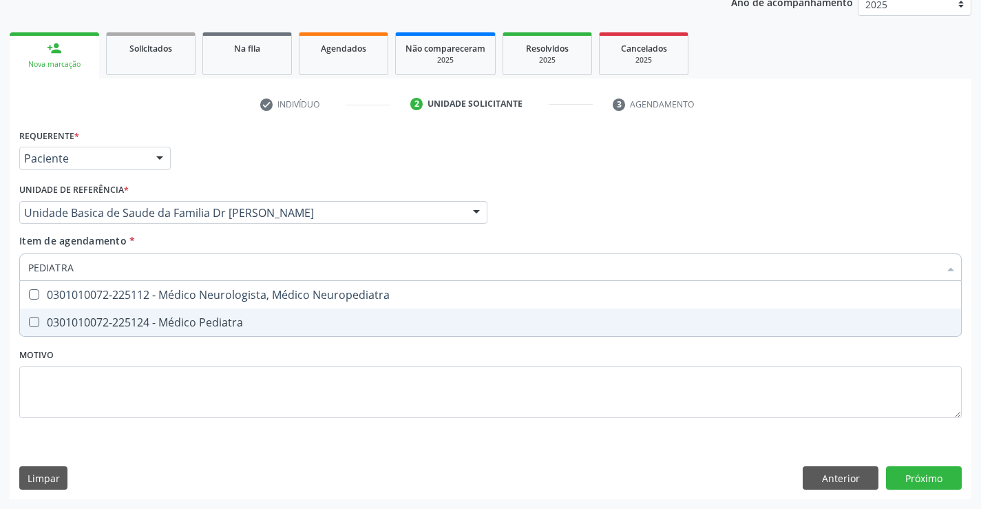
click at [207, 319] on div "0301010072-225124 - Médico Pediatra" at bounding box center [490, 322] width 924 height 11
checkbox Pediatra "true"
click at [359, 390] on div "Requerente * Paciente Profissional de Saúde Paciente Nenhum resultado encontrad…" at bounding box center [490, 281] width 942 height 312
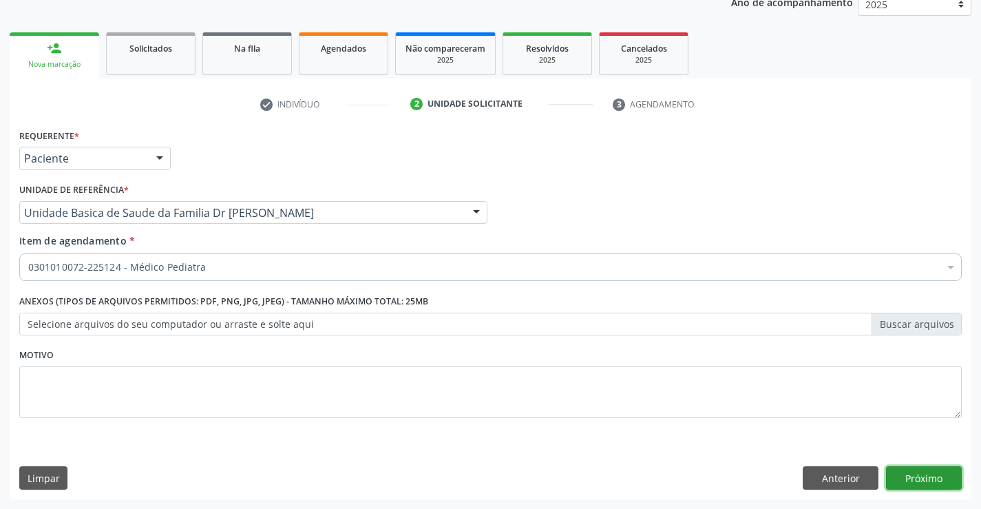
click at [909, 474] on button "Próximo" at bounding box center [924, 477] width 76 height 23
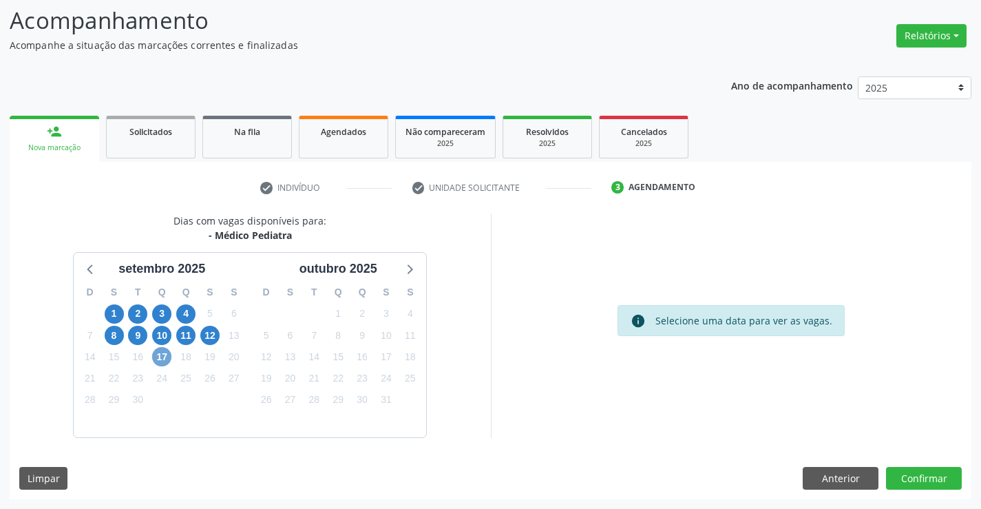
click at [158, 355] on span "17" at bounding box center [161, 356] width 19 height 19
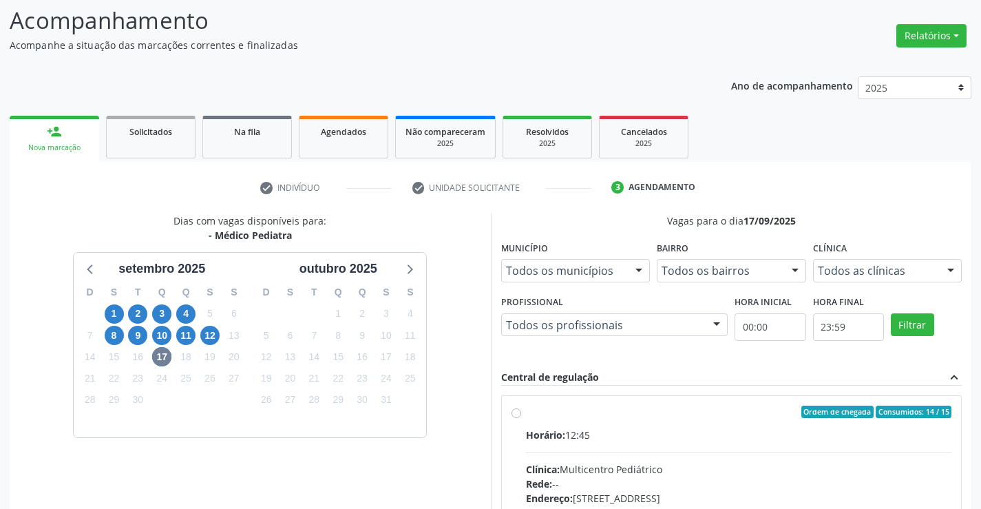
click at [521, 418] on input "Ordem de chegada Consumidos: 14 / 15 Horário: 12:45 Clínica: Multicentro Pediát…" at bounding box center [516, 411] width 10 height 12
radio input "true"
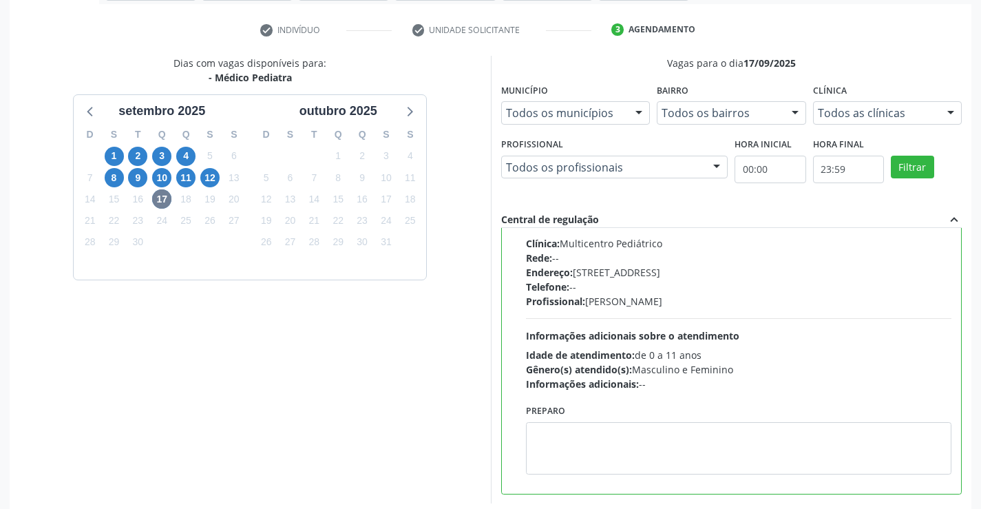
scroll to position [314, 0]
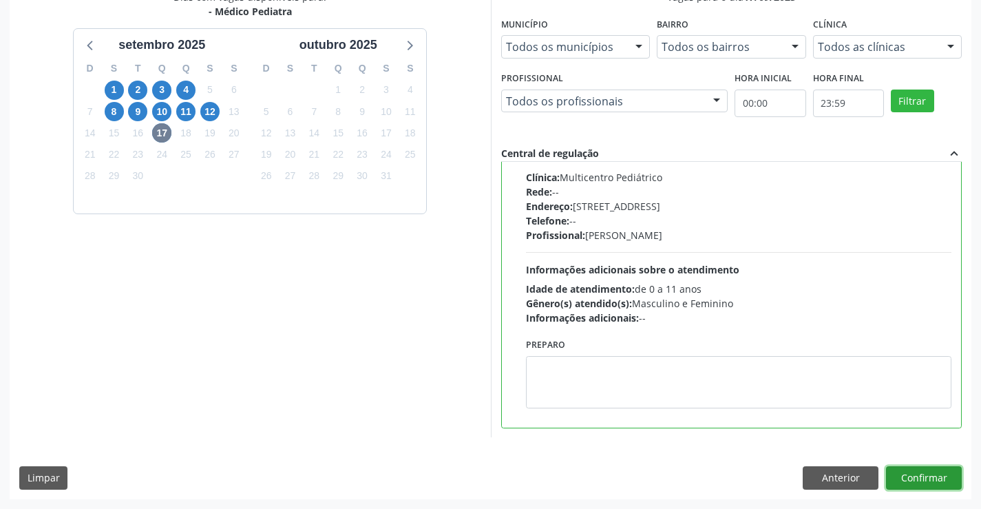
click at [919, 474] on button "Confirmar" at bounding box center [924, 477] width 76 height 23
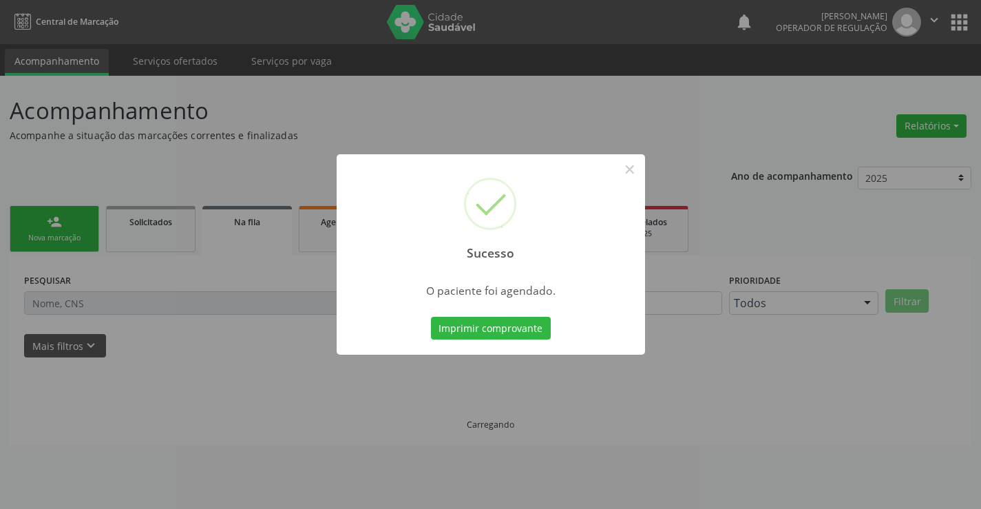
scroll to position [0, 0]
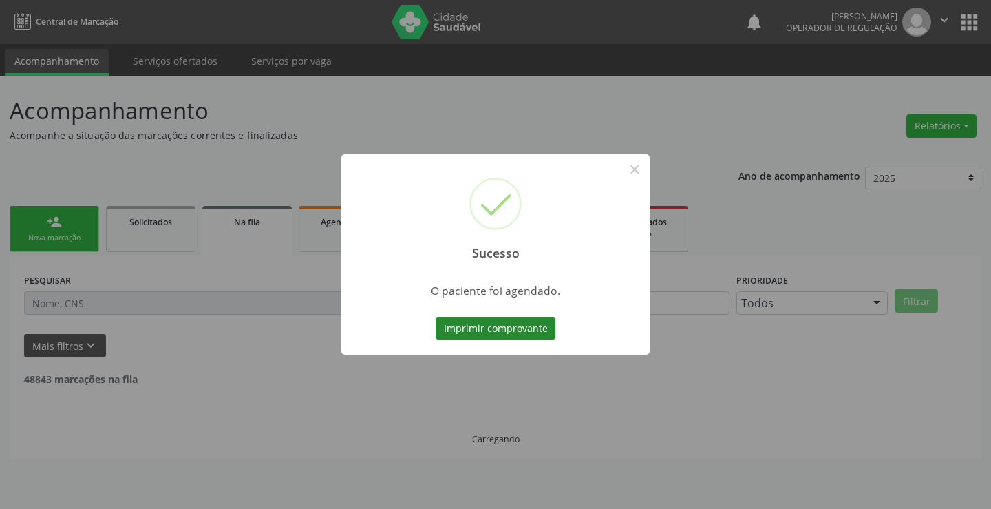
click at [492, 330] on button "Imprimir comprovante" at bounding box center [496, 328] width 120 height 23
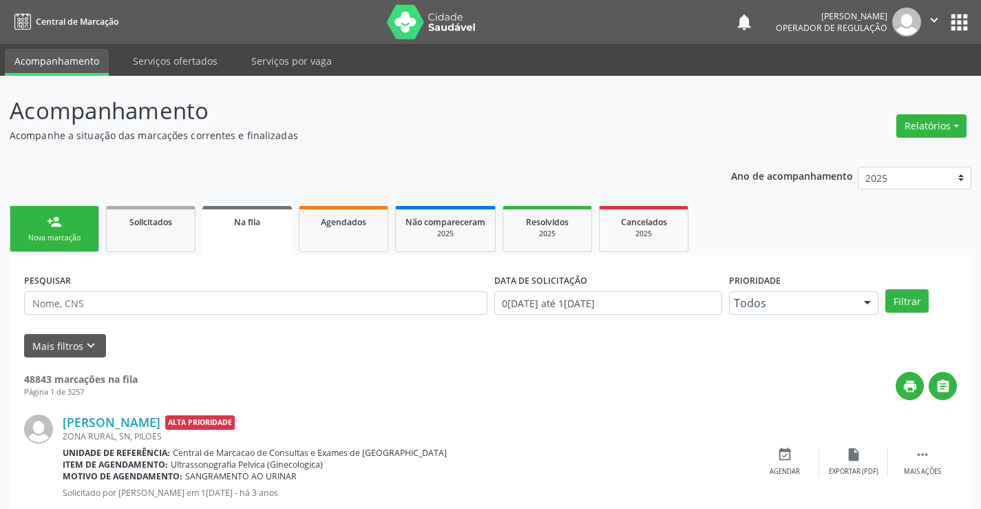
click at [938, 15] on icon "" at bounding box center [934, 19] width 15 height 15
click at [876, 82] on link "Sair" at bounding box center [898, 83] width 95 height 19
